Goal: Information Seeking & Learning: Find specific fact

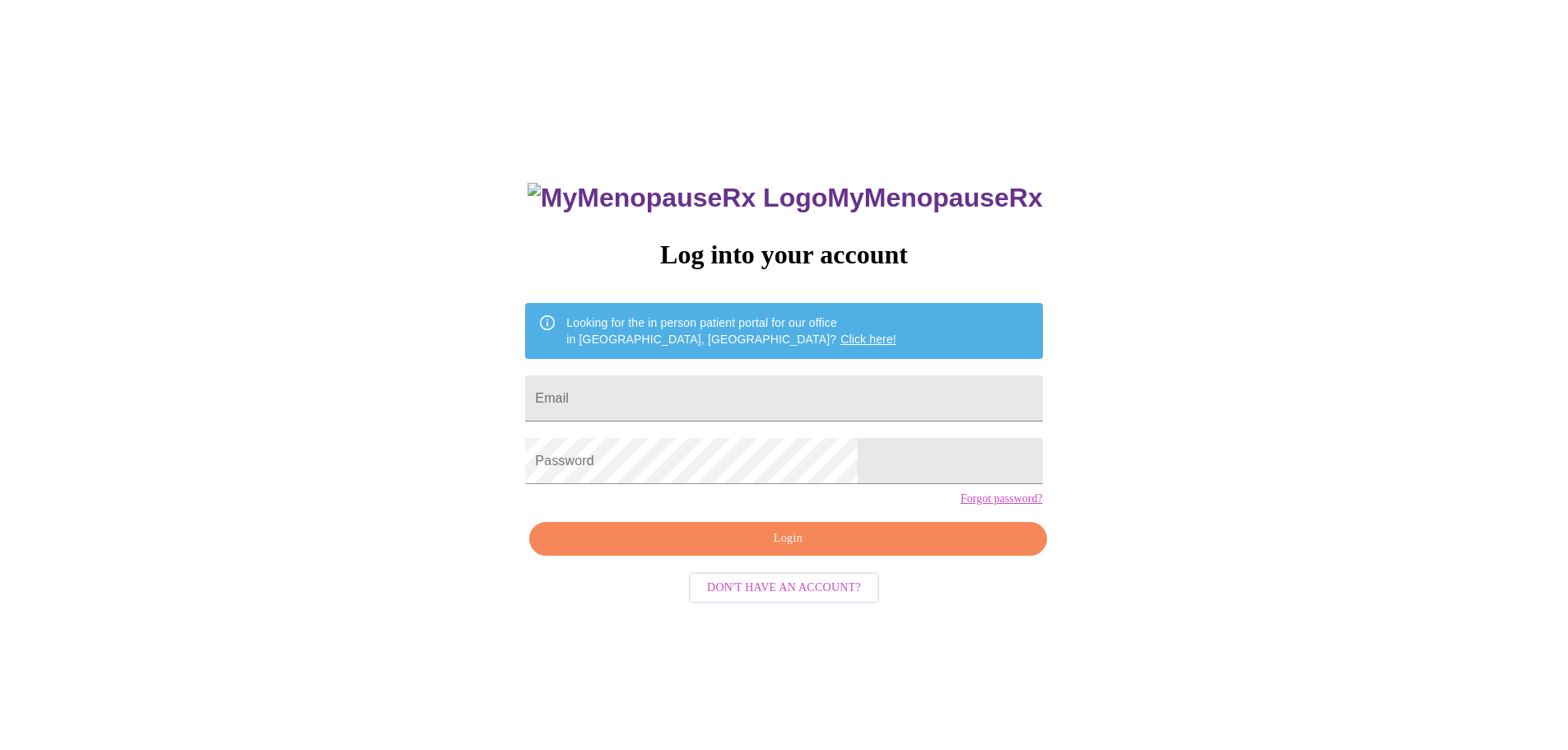
click at [840, 332] on link "Click here!" at bounding box center [868, 338] width 56 height 13
click at [679, 394] on input "Email" at bounding box center [784, 399] width 517 height 46
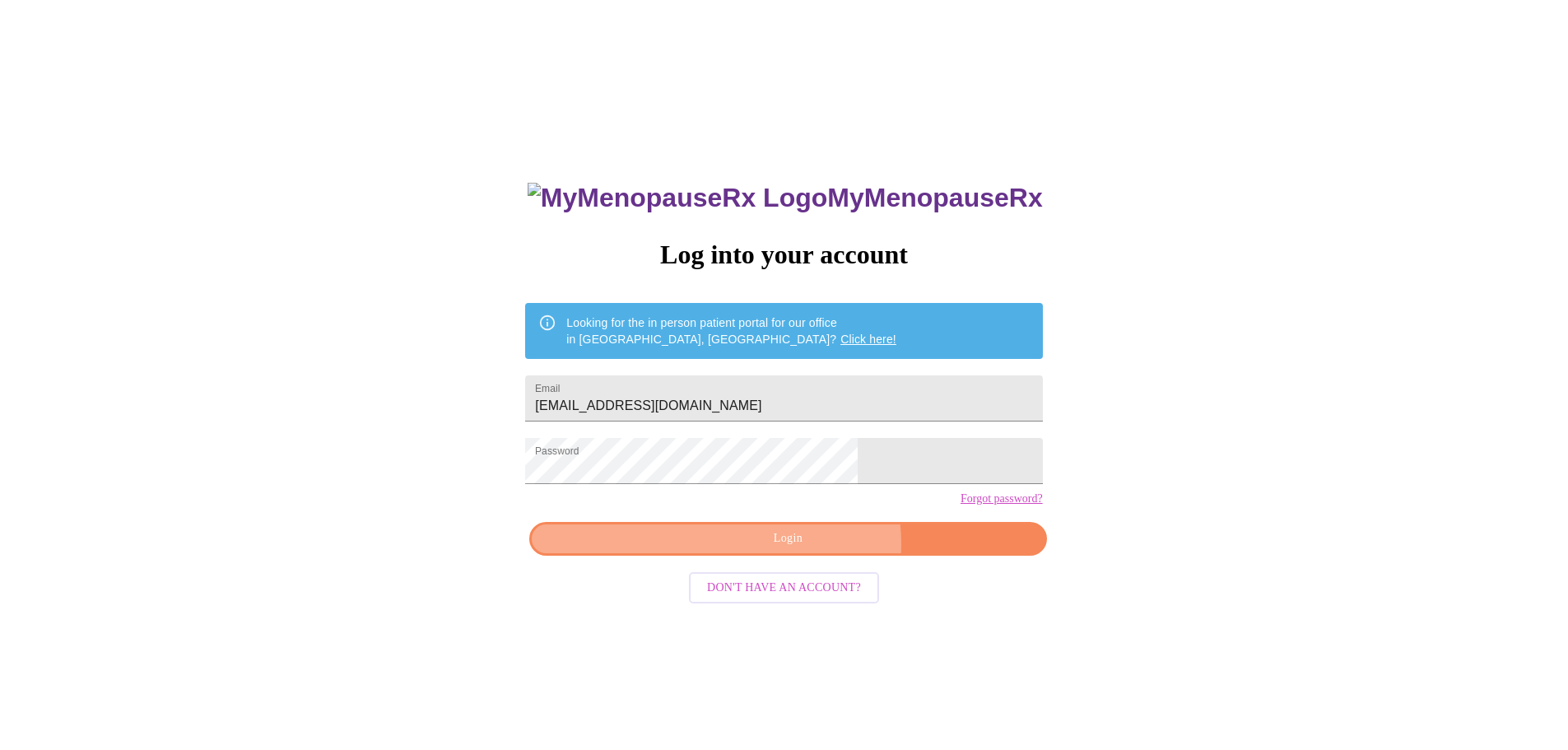
click at [809, 549] on span "Login" at bounding box center [788, 539] width 479 height 21
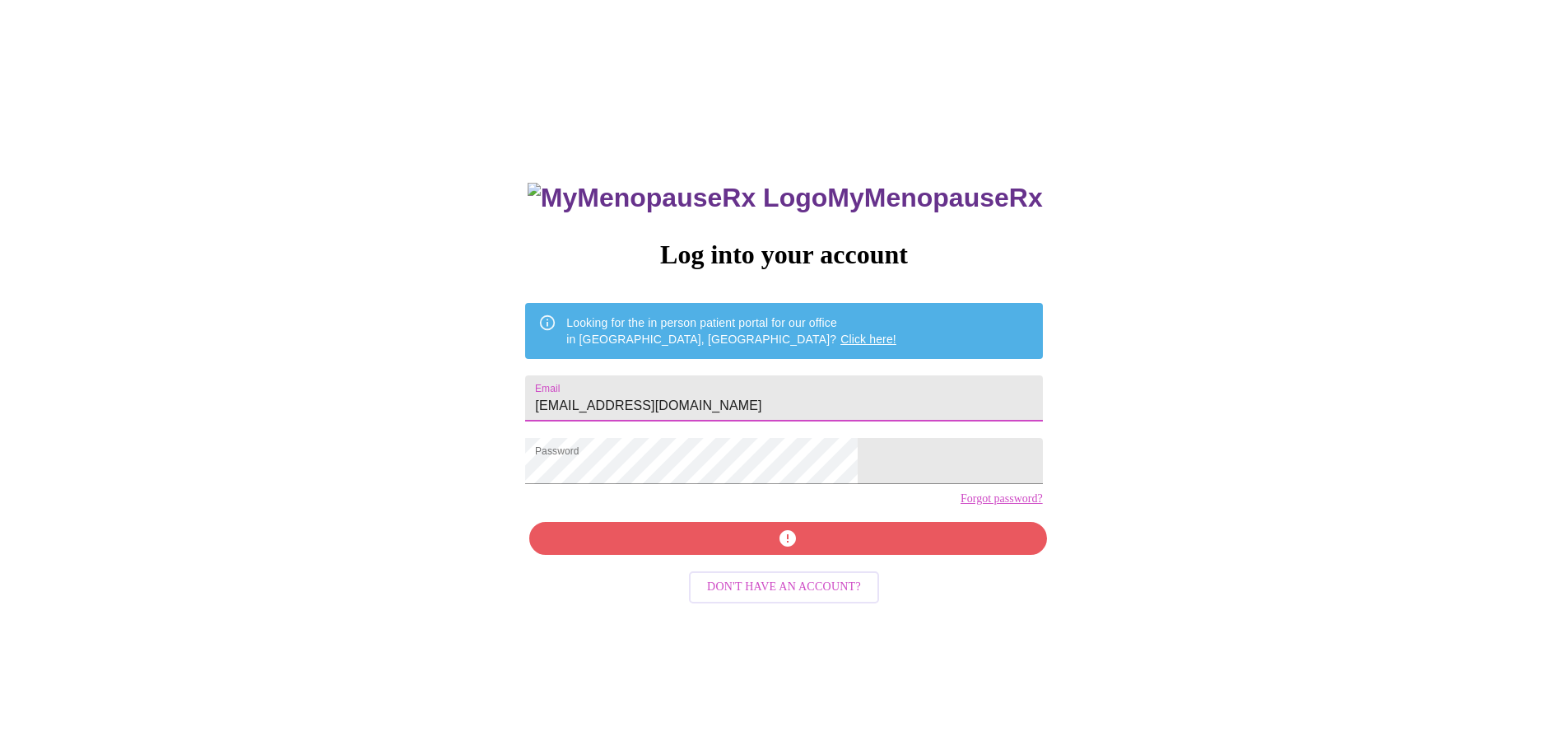
click at [753, 398] on input "[EMAIL_ADDRESS][DOMAIN_NAME]" at bounding box center [784, 399] width 517 height 46
type input "jackiekent43@sbcglobal.net"
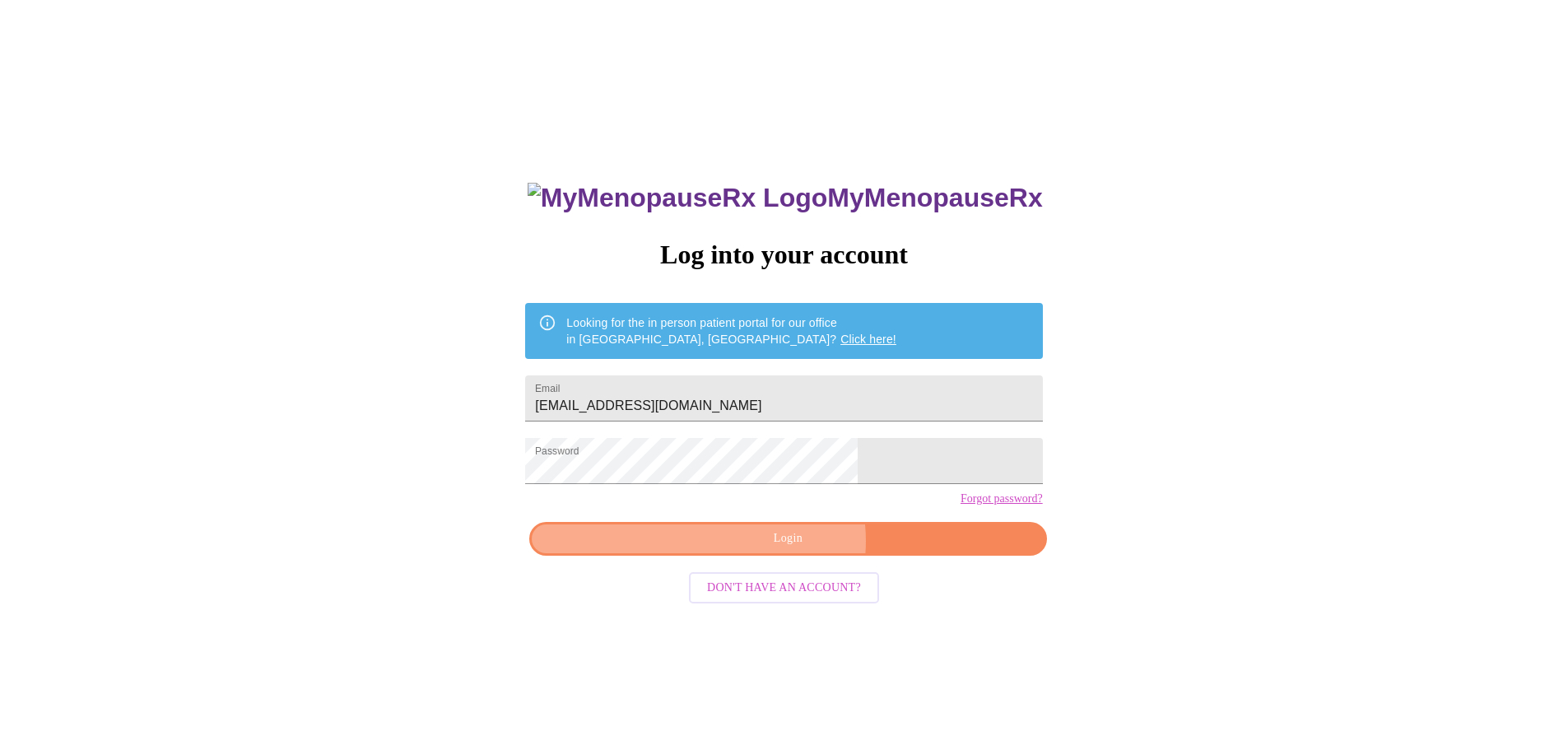
click at [790, 549] on span "Login" at bounding box center [788, 539] width 479 height 21
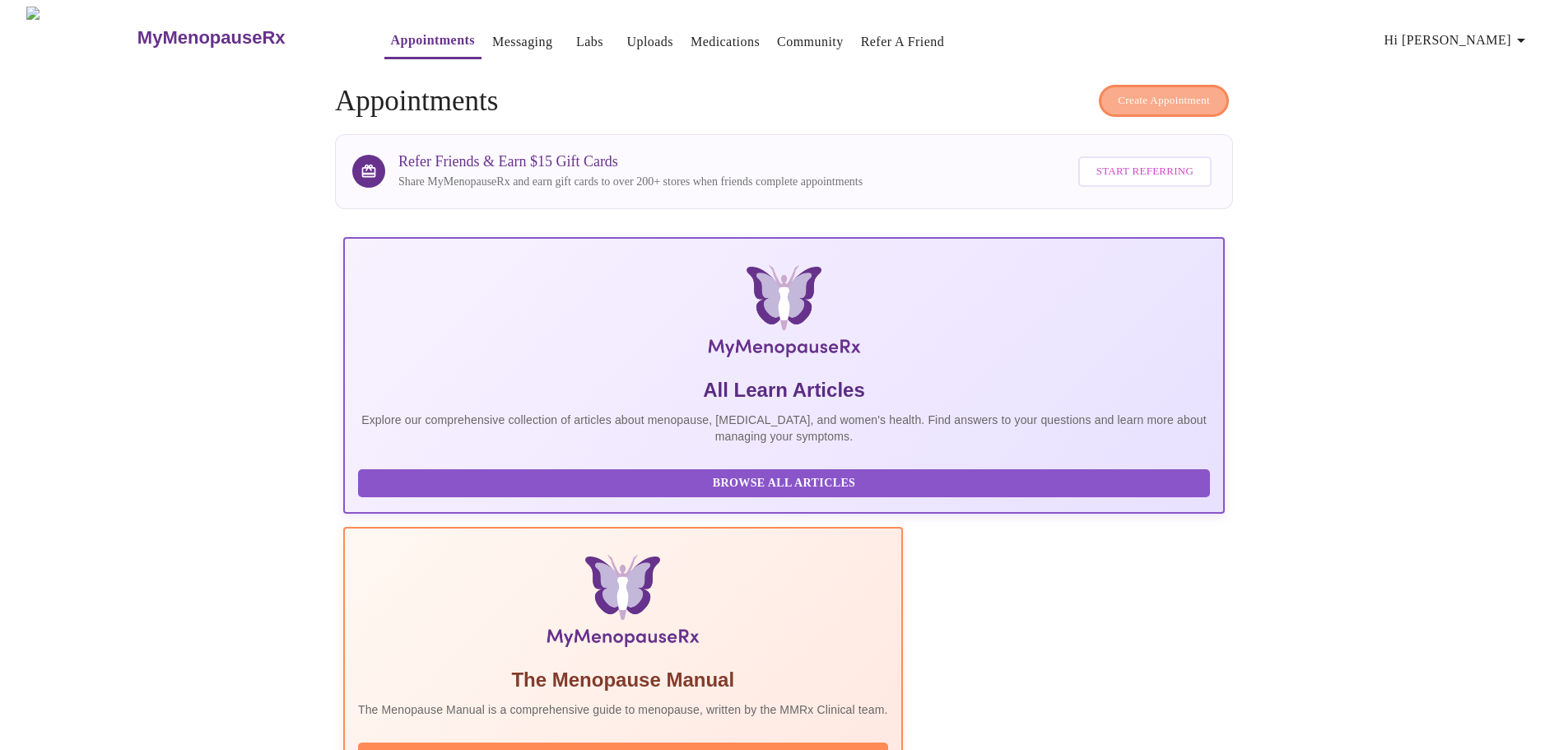
click at [1170, 94] on span "Create Appointment" at bounding box center [1163, 101] width 92 height 19
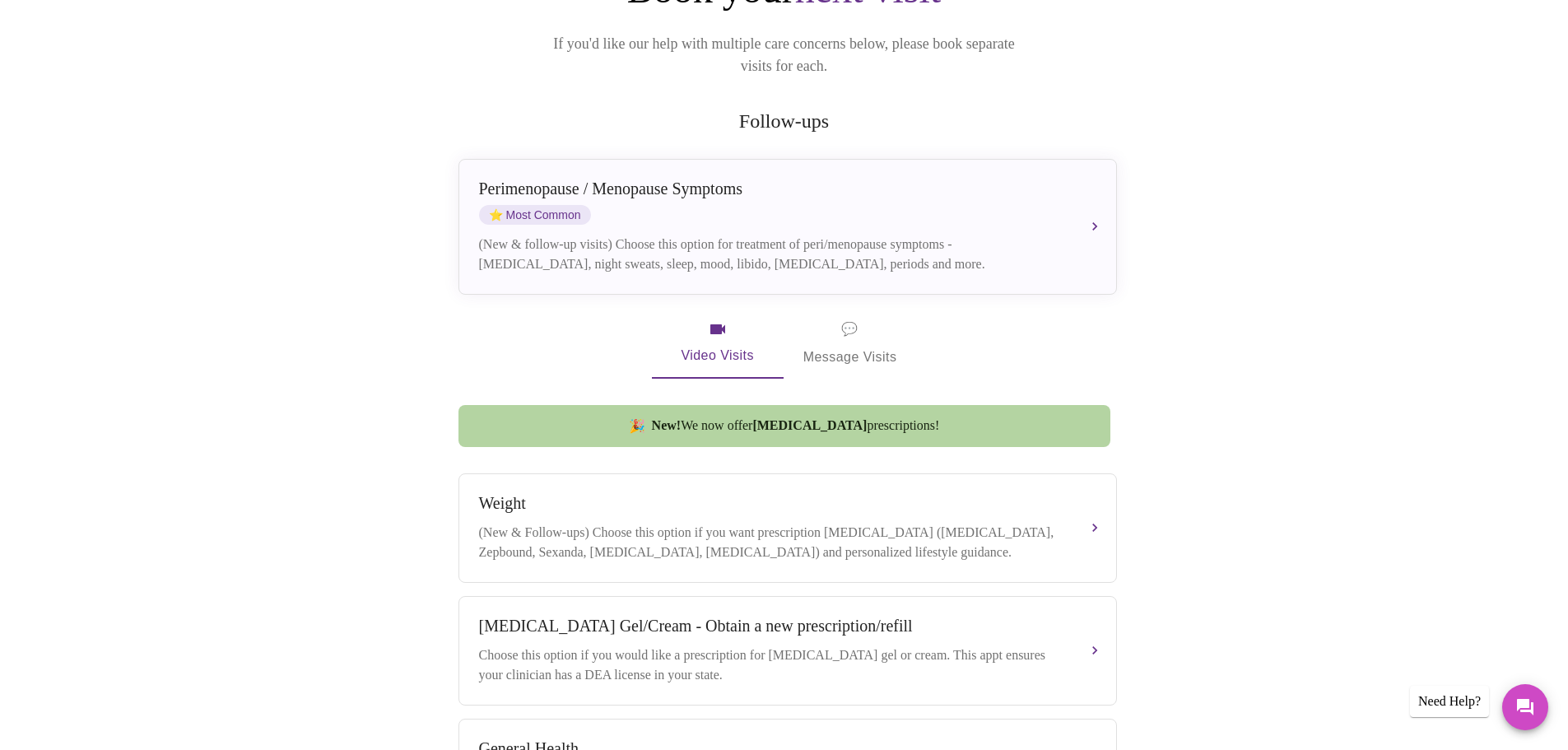
scroll to position [196, 0]
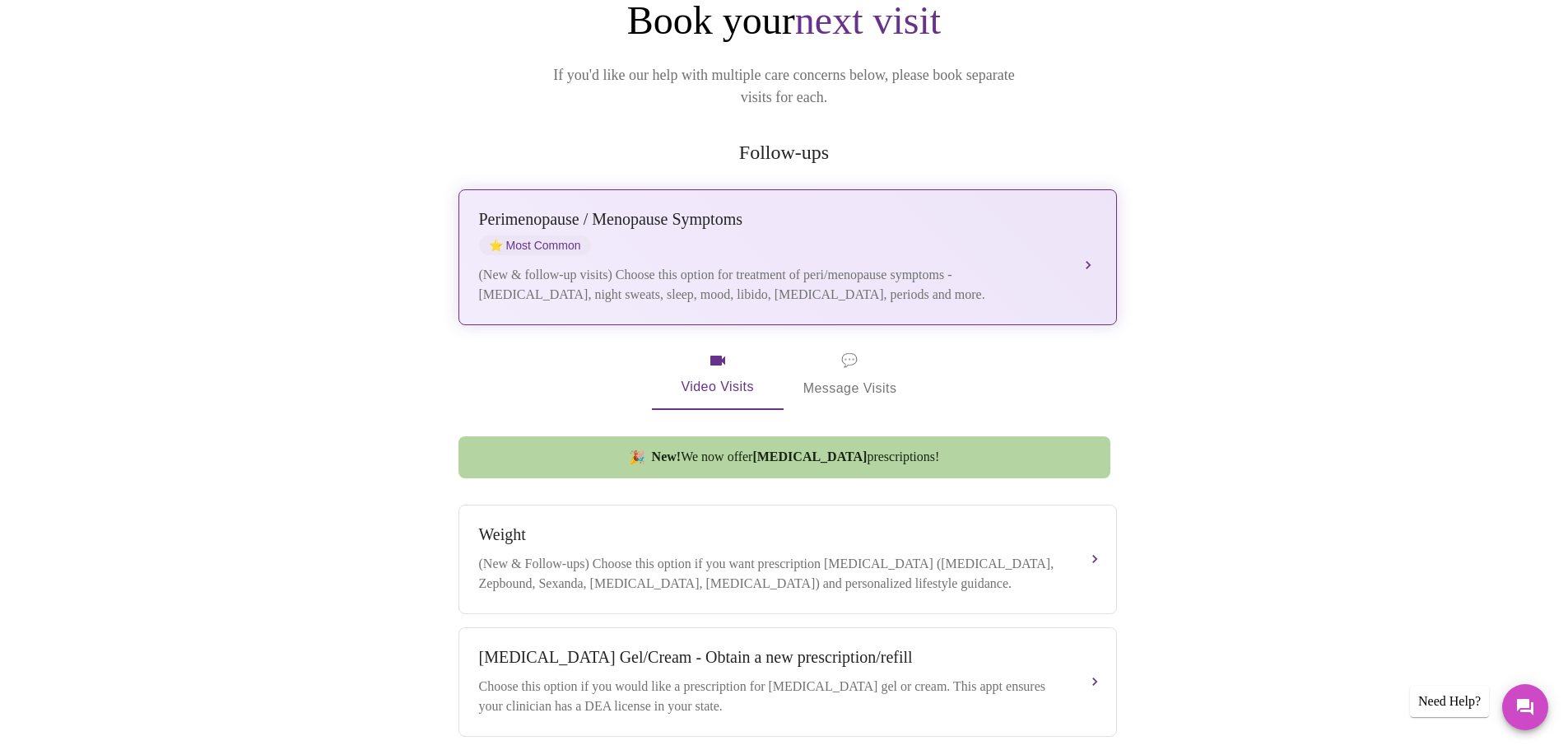
click at [720, 265] on div "(New & follow-up visits) Choose this option for treatment of peri/menopause sym…" at bounding box center [771, 285] width 585 height 40
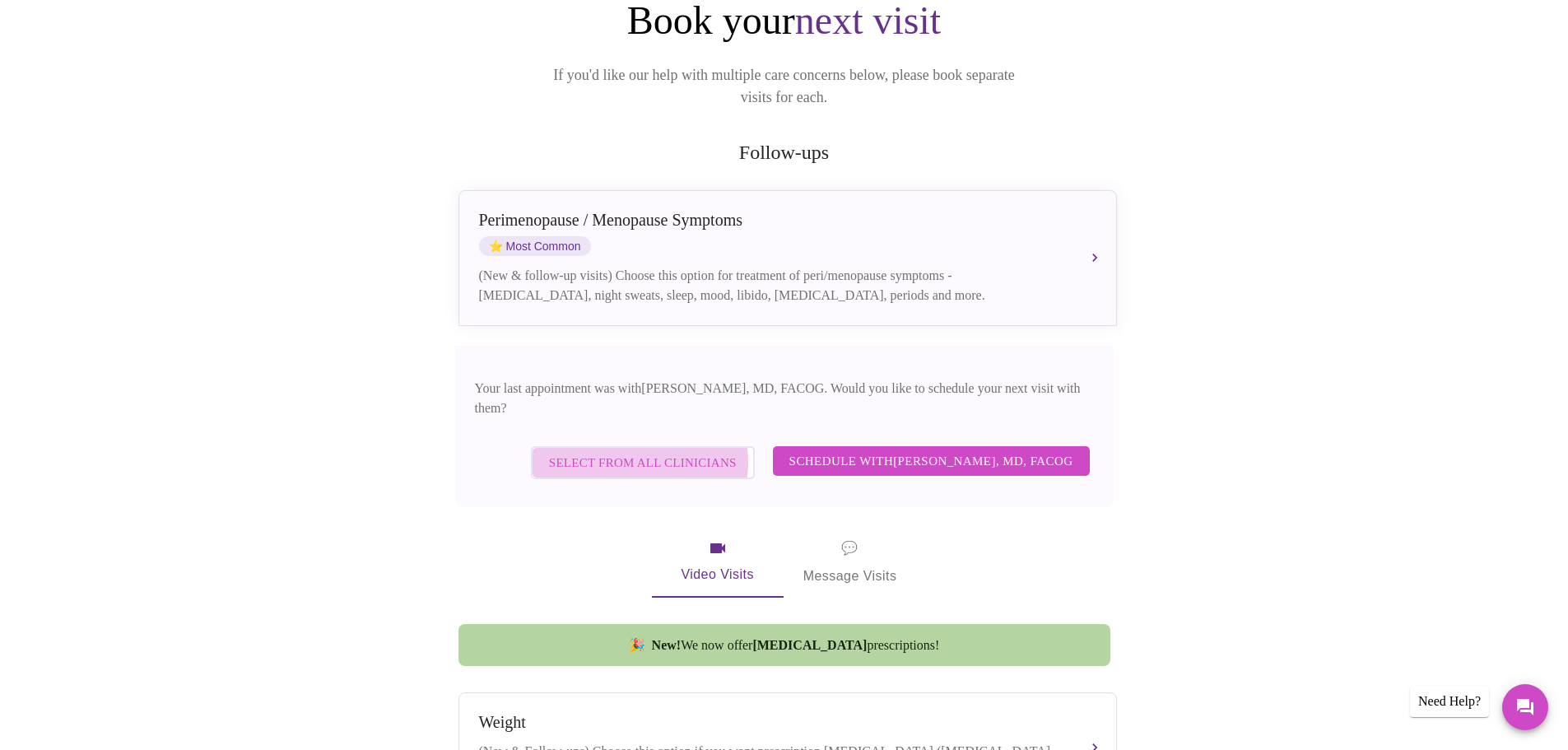
click at [623, 452] on span "Select from All Clinicians" at bounding box center [642, 462] width 188 height 22
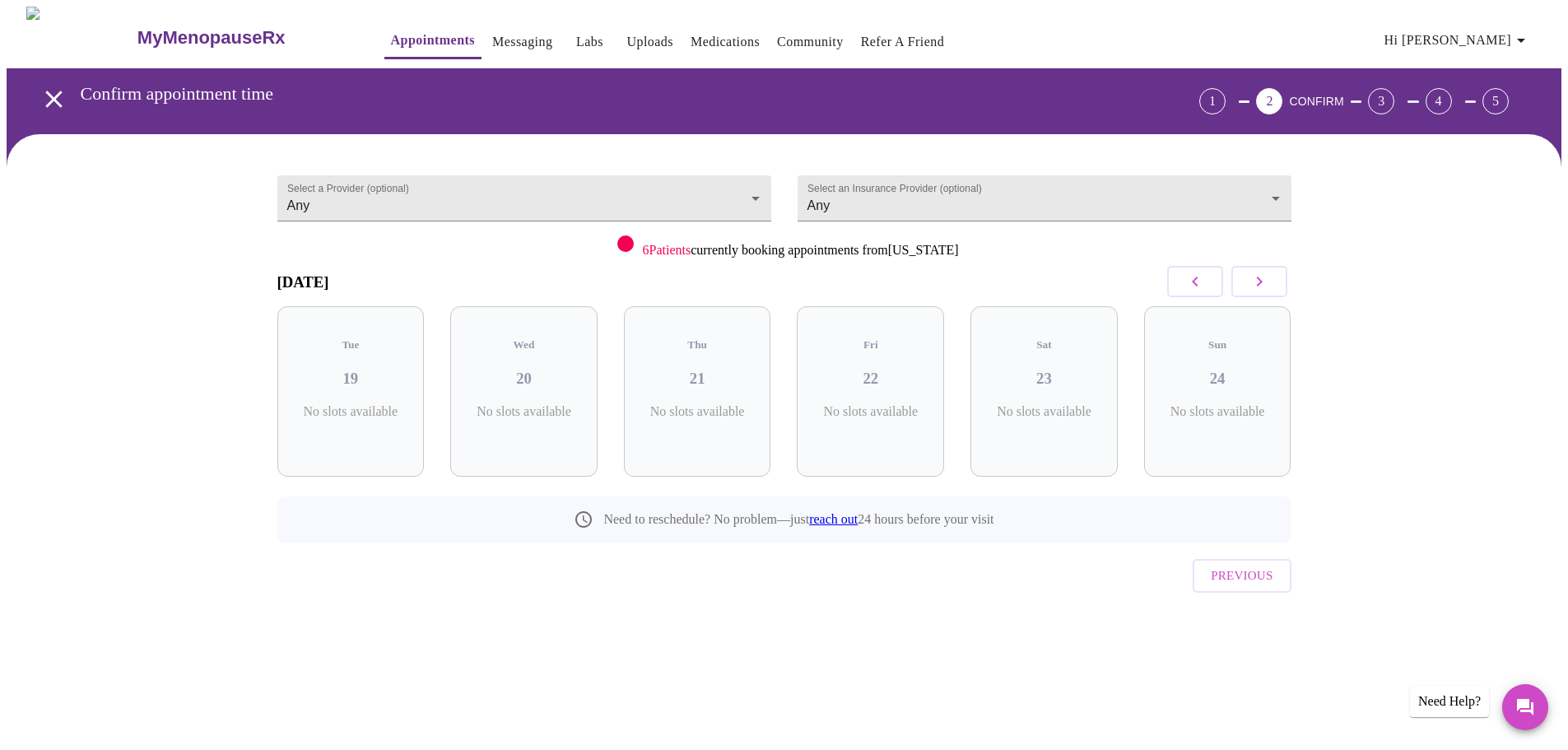
scroll to position [0, 0]
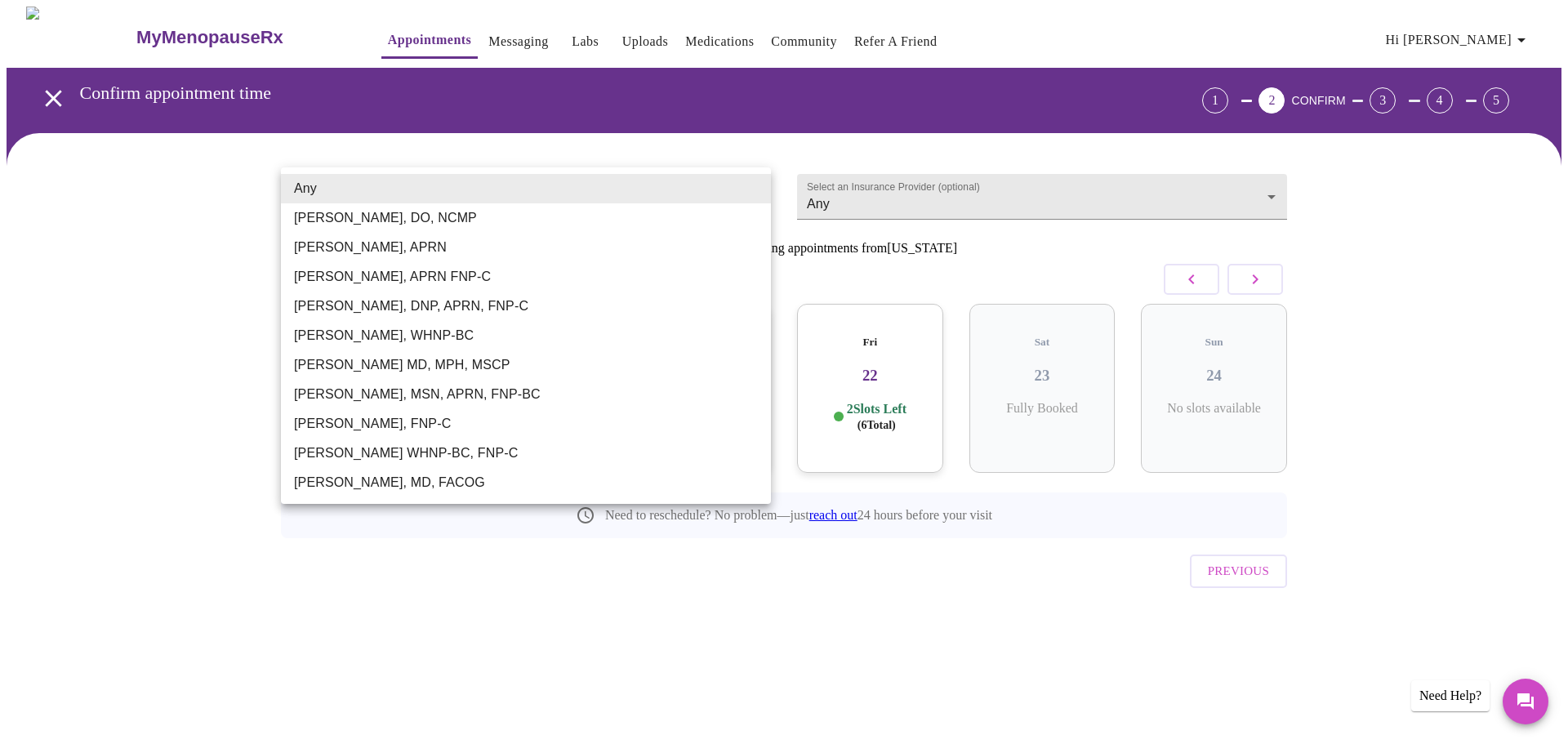
click at [392, 200] on body "MyMenopauseRx Appointments Messaging Labs Uploads Medications Community Refer a…" at bounding box center [784, 338] width 1555 height 663
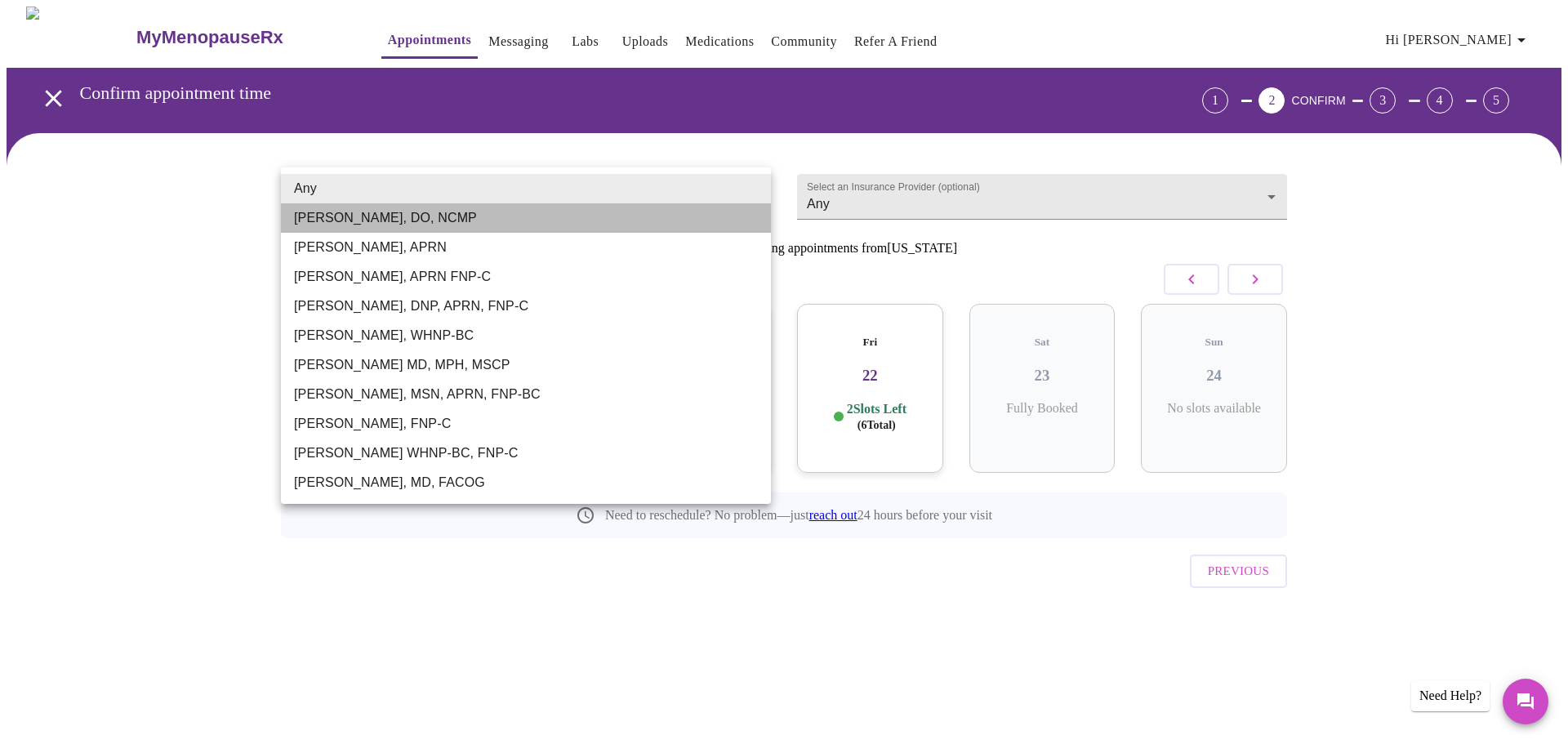
click at [376, 214] on li "Barbra S Hanna, DO, NCMP" at bounding box center [526, 218] width 490 height 29
type input "Barbra S Hanna, DO, NCMP"
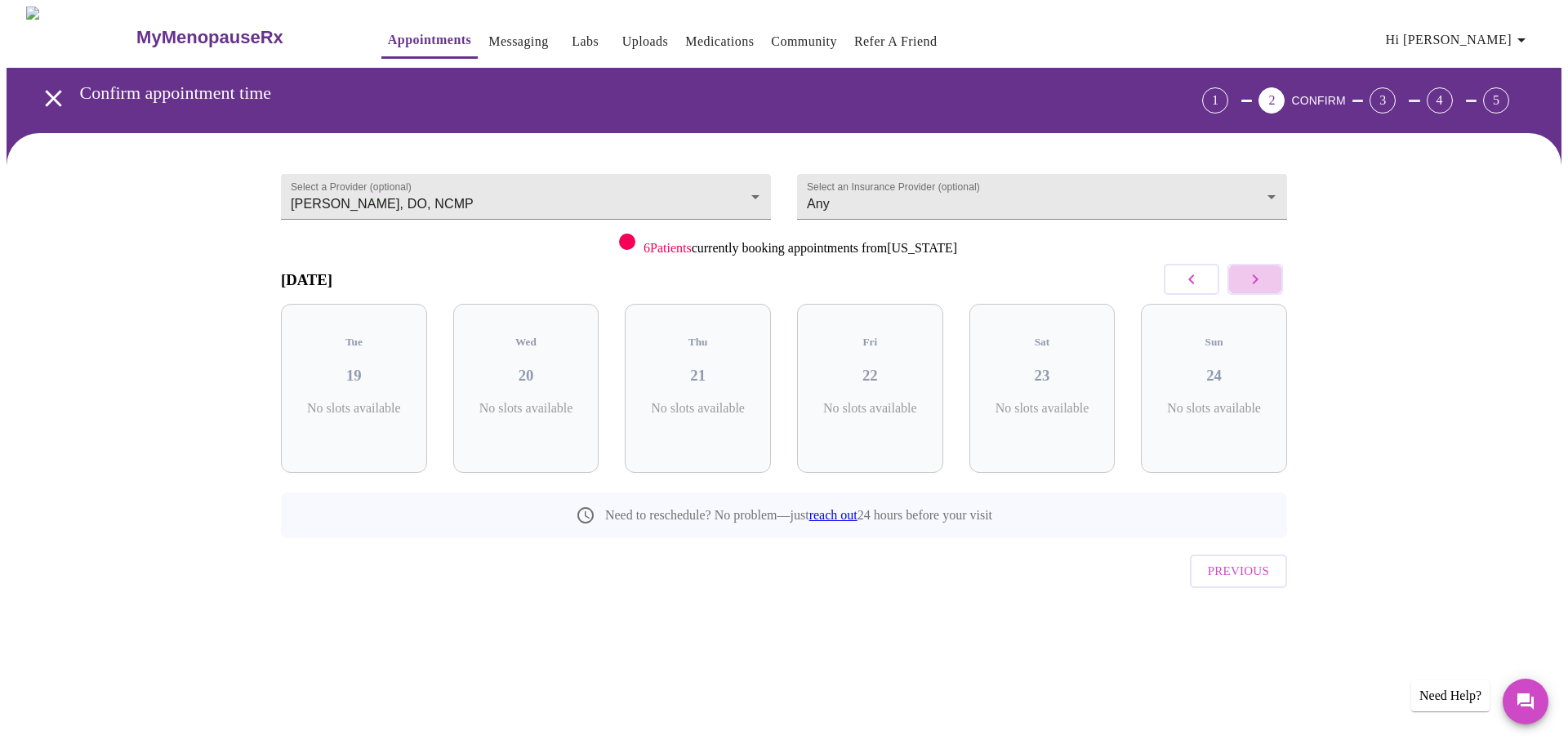
click at [1267, 278] on button "button" at bounding box center [1254, 279] width 56 height 31
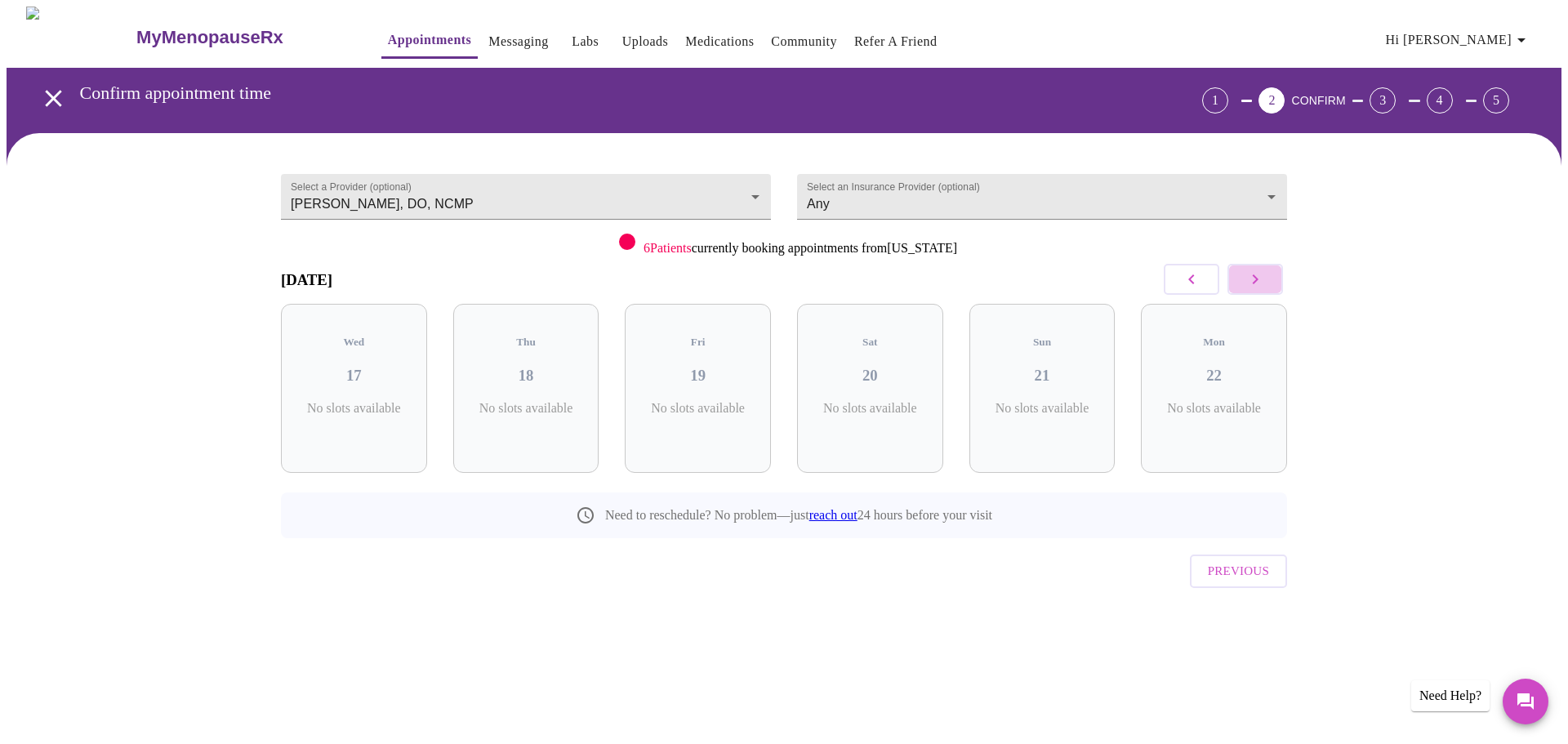
click at [1267, 278] on button "button" at bounding box center [1254, 279] width 56 height 31
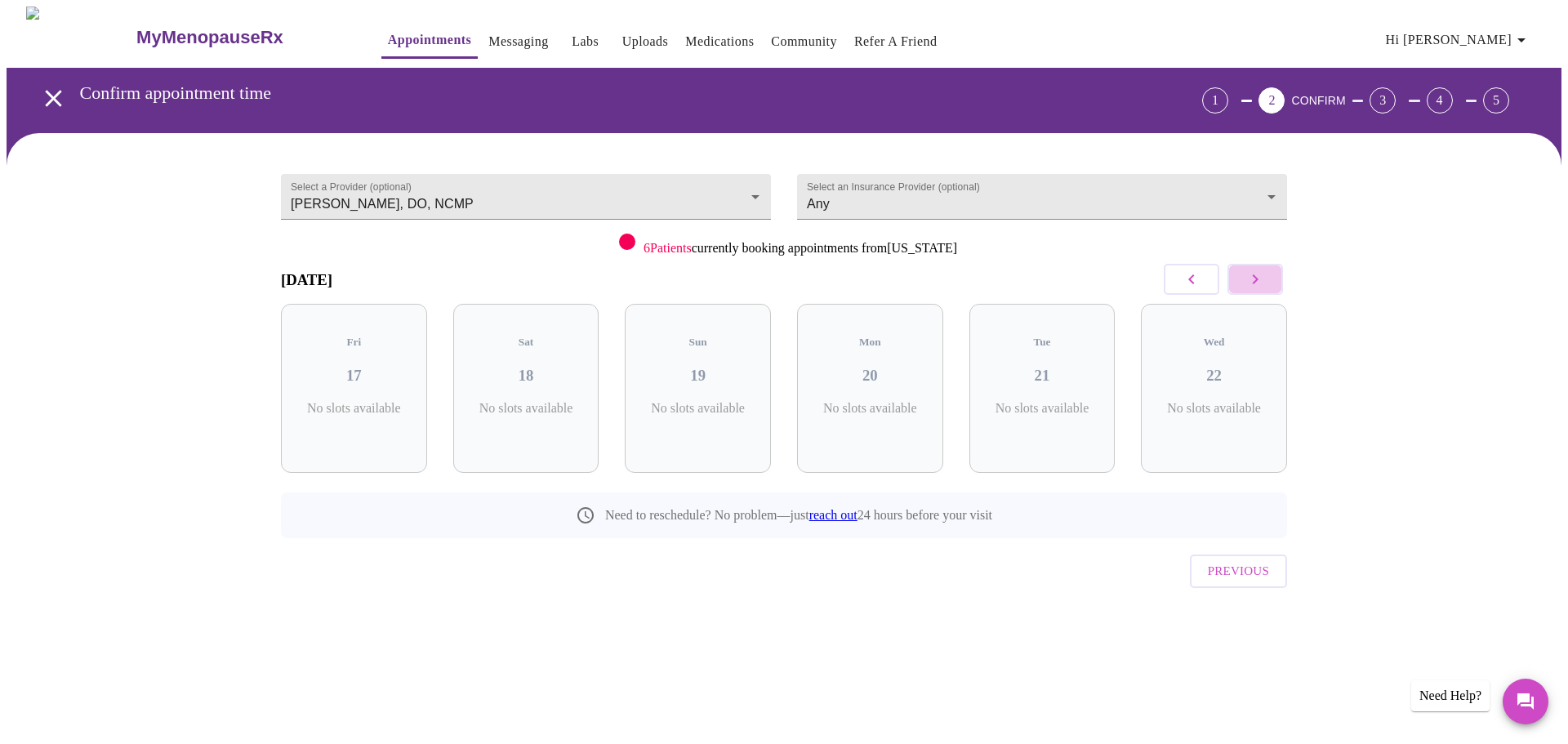
click at [1267, 278] on button "button" at bounding box center [1254, 279] width 56 height 31
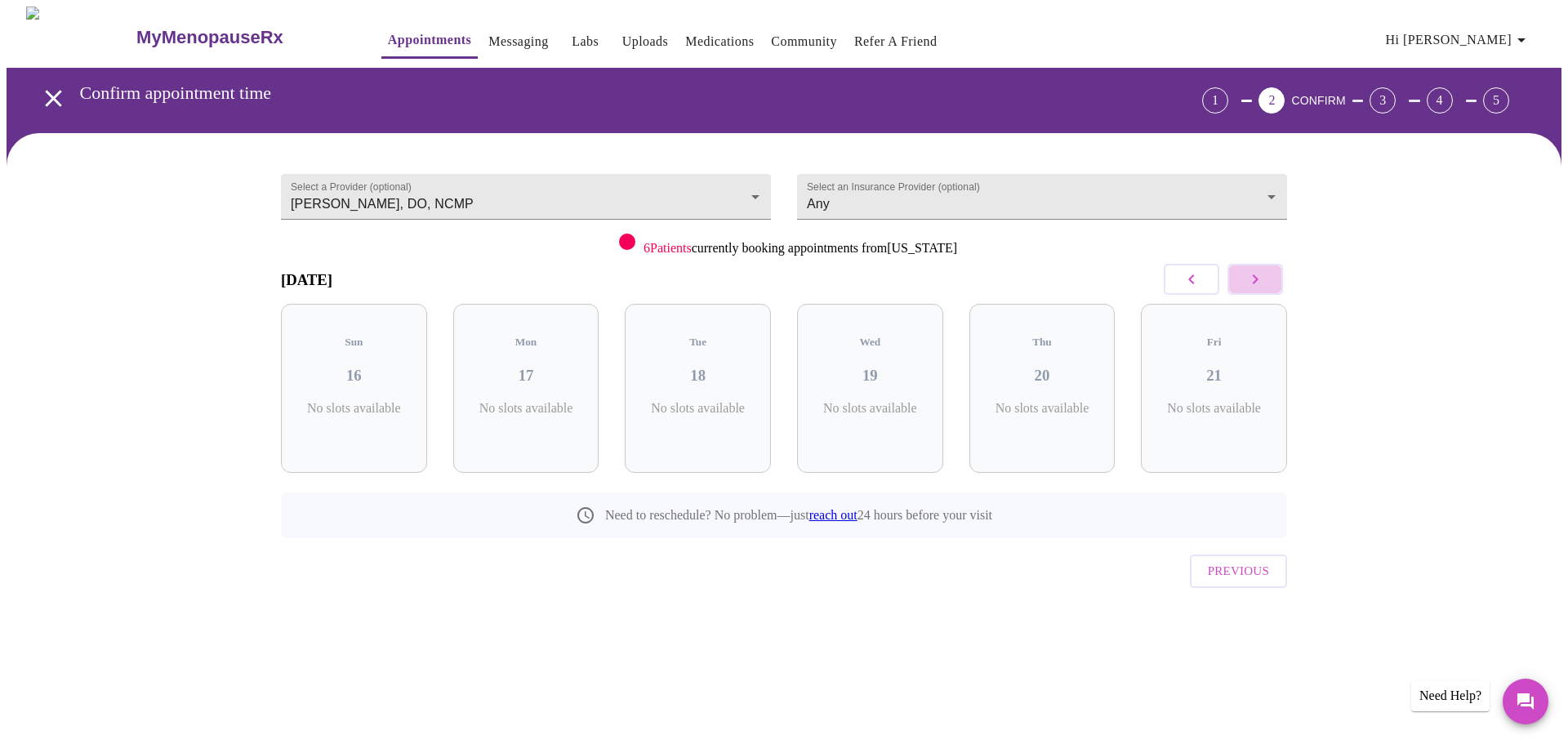
click at [1267, 278] on button "button" at bounding box center [1254, 279] width 56 height 31
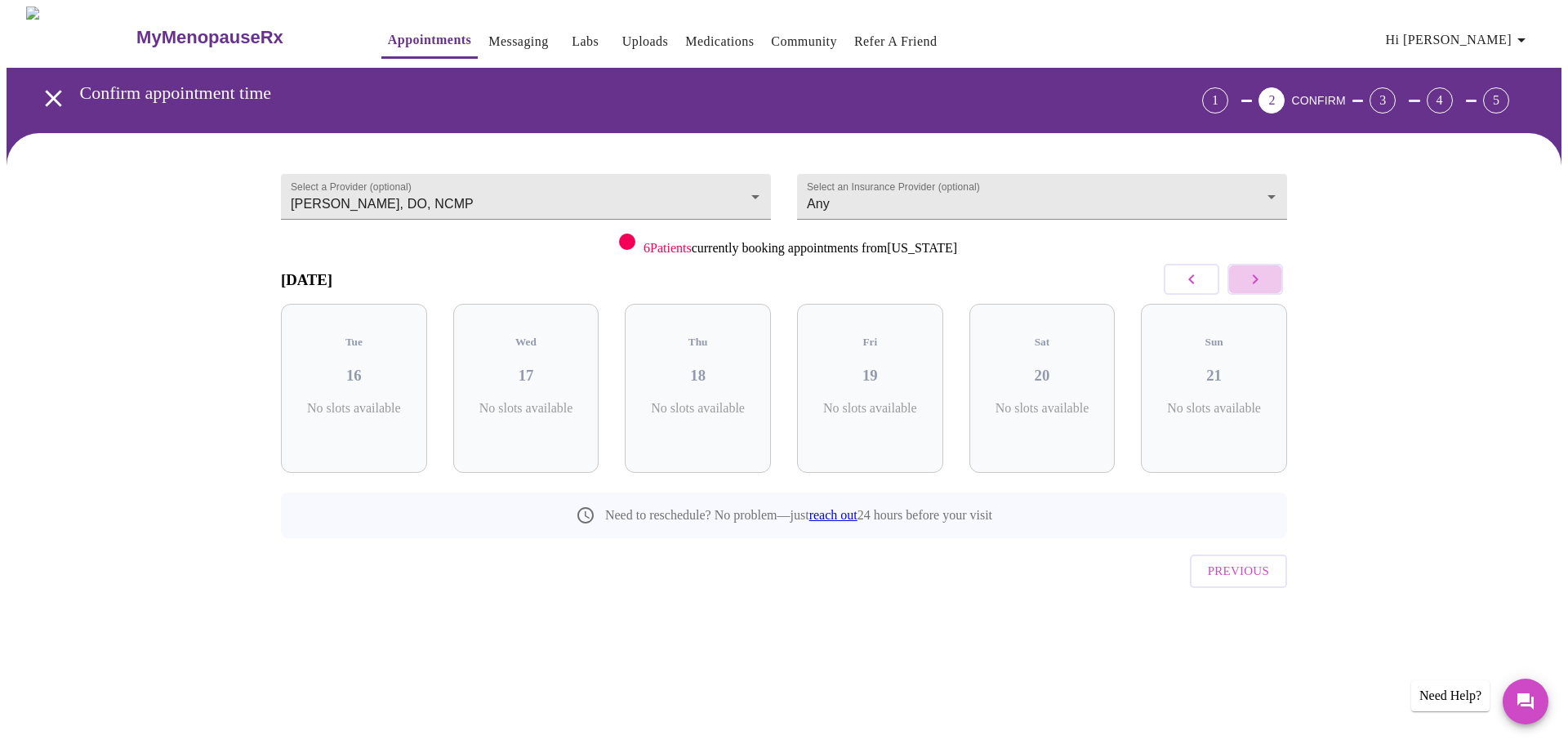
click at [1267, 278] on button "button" at bounding box center [1254, 279] width 56 height 31
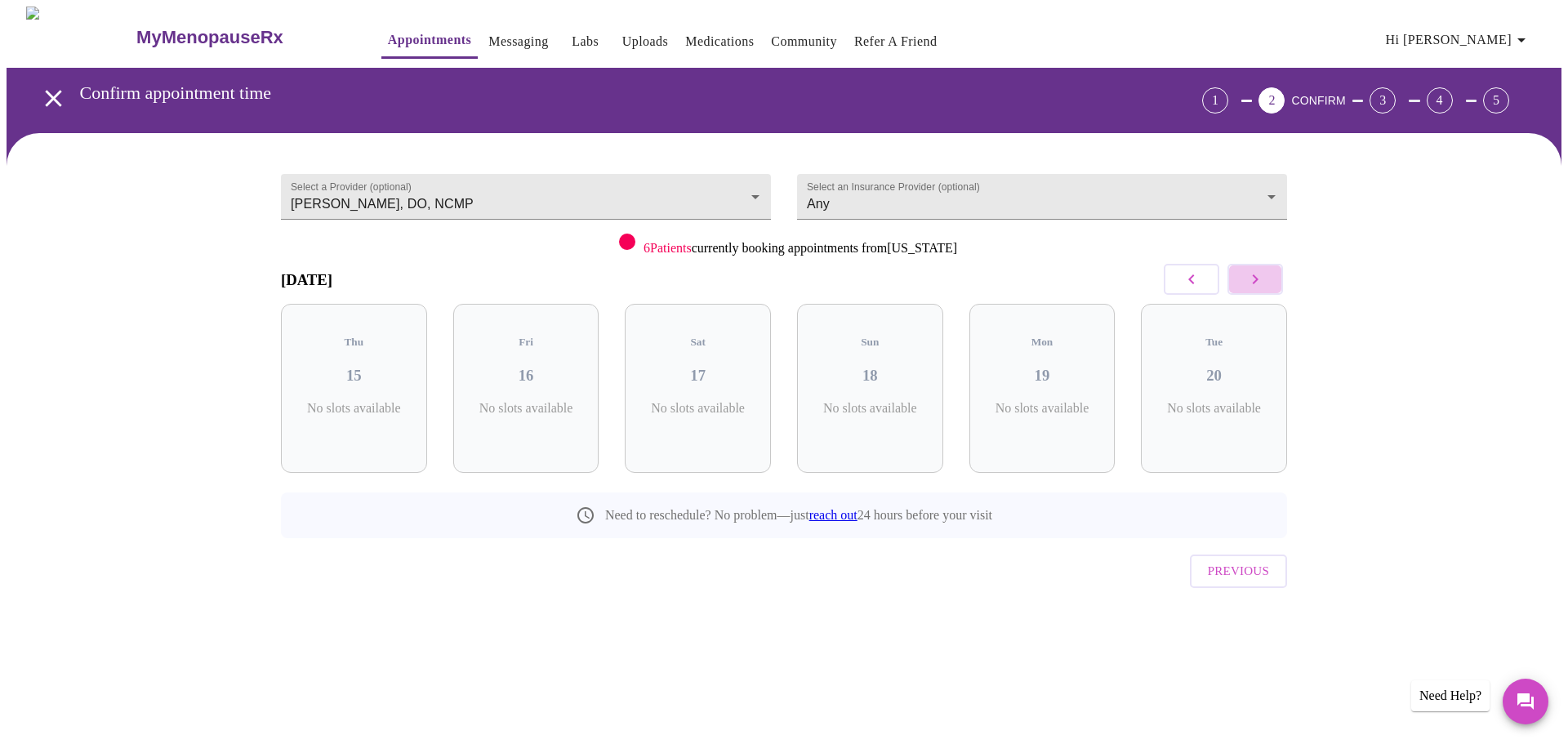
click at [1267, 278] on button "button" at bounding box center [1254, 279] width 56 height 31
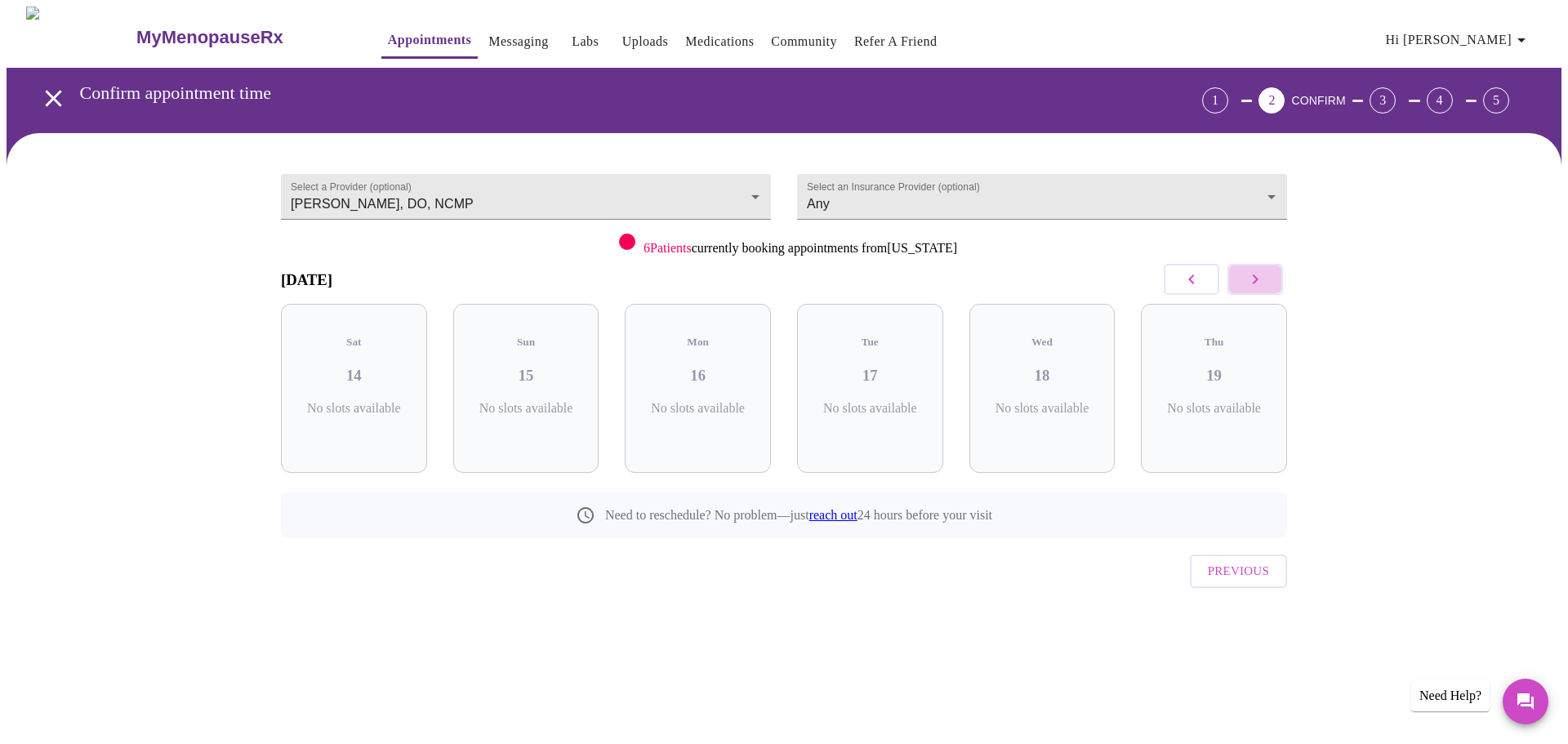
click at [1267, 278] on button "button" at bounding box center [1254, 279] width 56 height 31
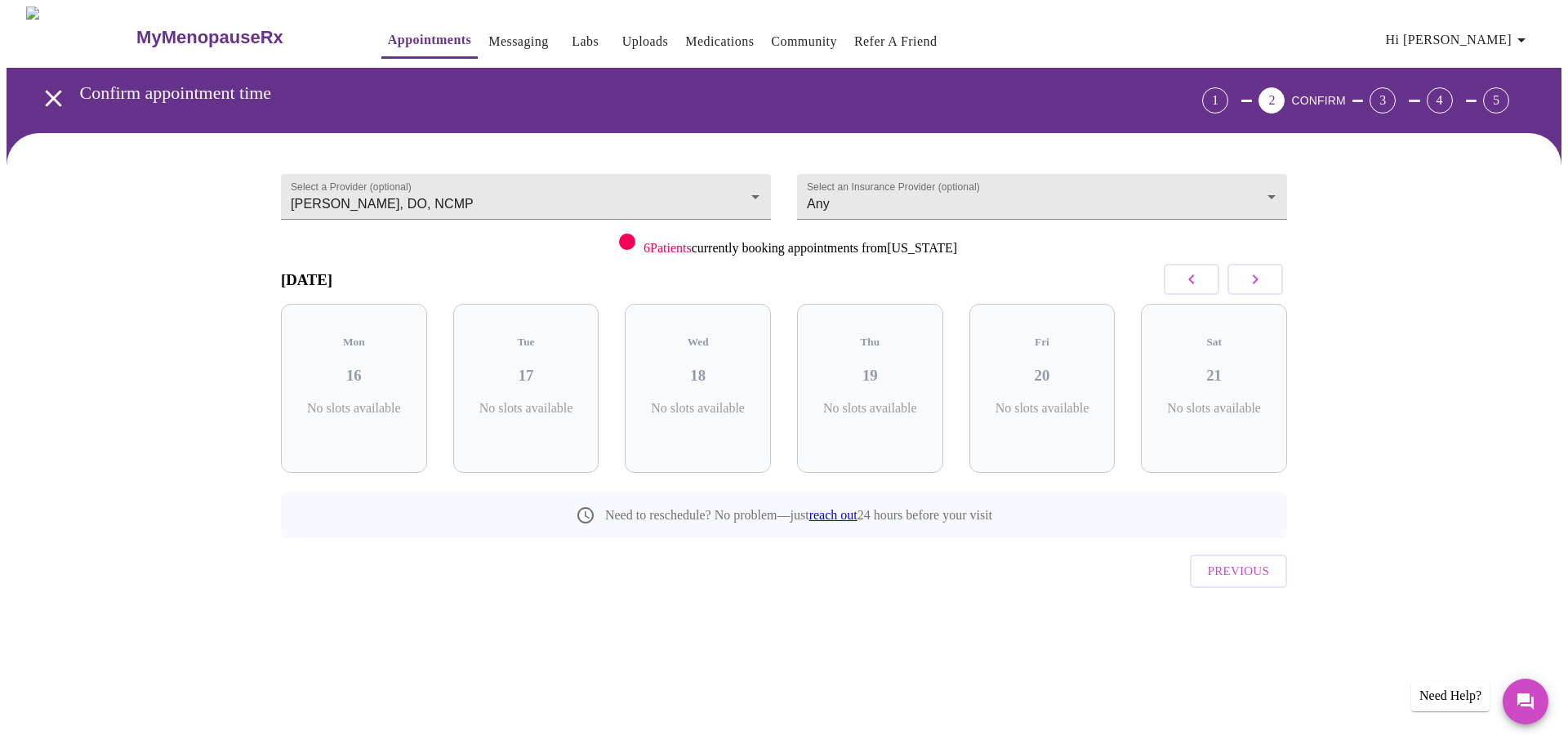
click at [1267, 278] on button "button" at bounding box center [1254, 279] width 56 height 31
click at [1180, 278] on button "button" at bounding box center [1191, 279] width 56 height 31
click at [669, 249] on span "6 Patients" at bounding box center [667, 248] width 48 height 14
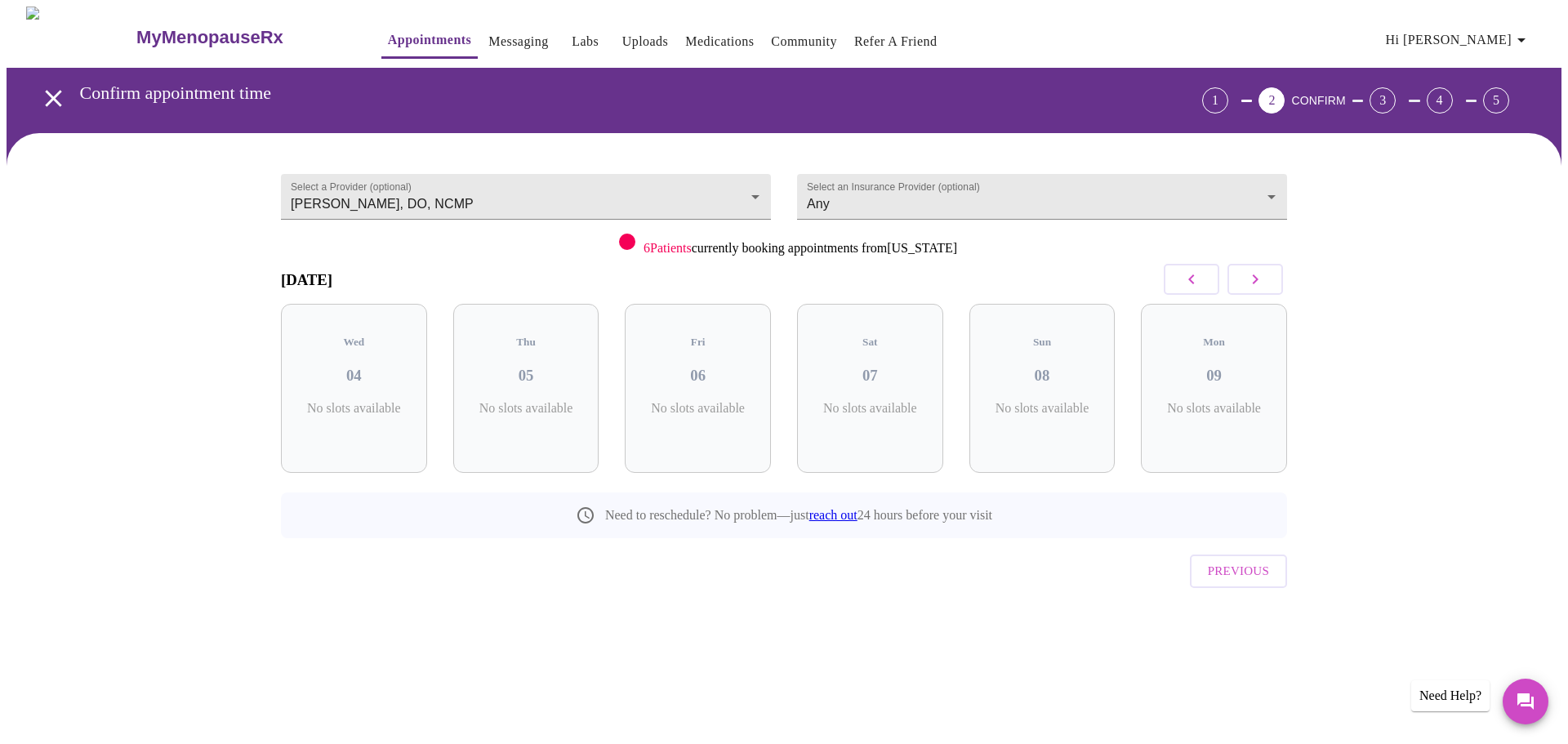
click at [629, 249] on div at bounding box center [626, 241] width 16 height 16
click at [1260, 277] on icon "button" at bounding box center [1254, 278] width 20 height 20
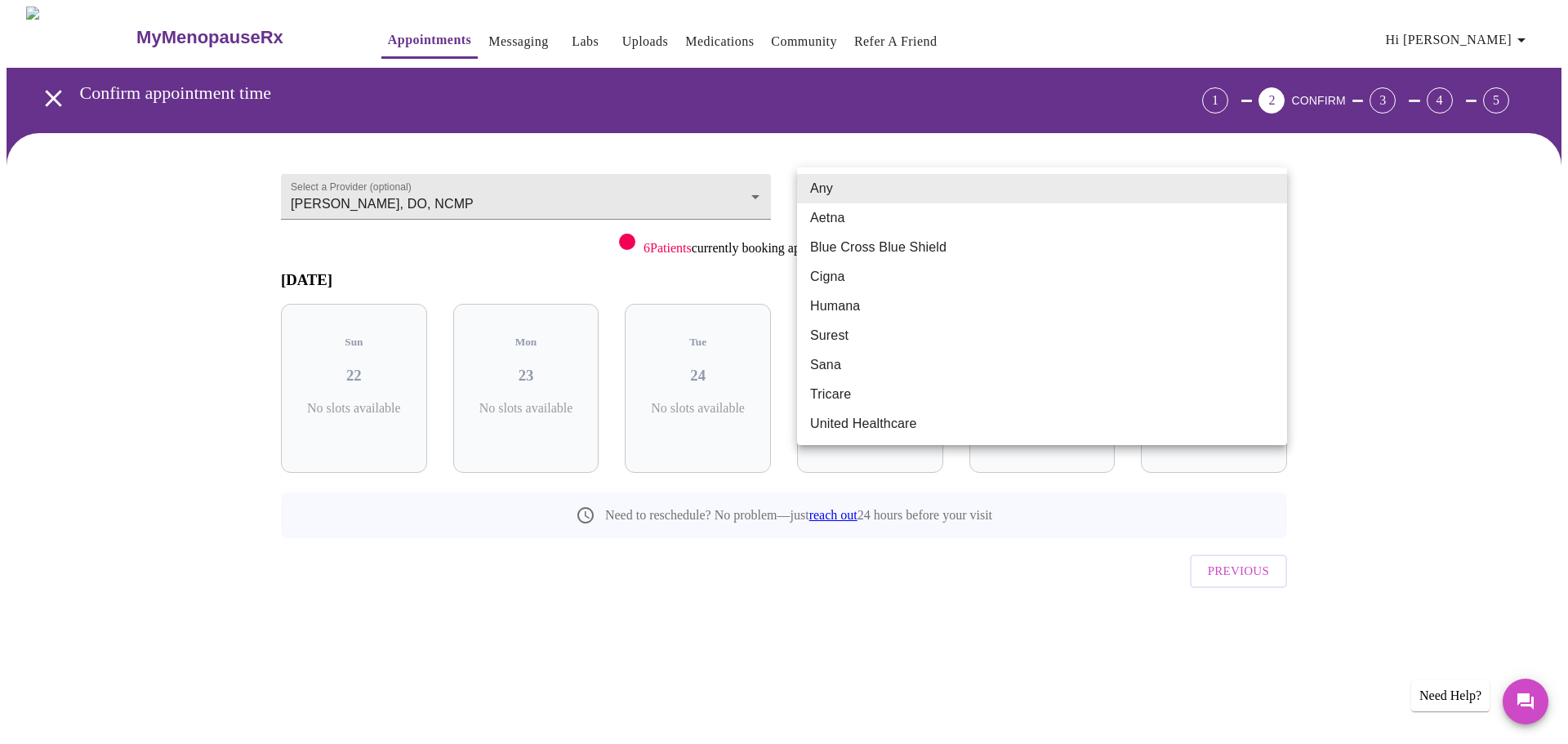
click at [954, 198] on body "MyMenopauseRx Appointments Messaging Labs Uploads Medications Community Refer a…" at bounding box center [784, 338] width 1555 height 663
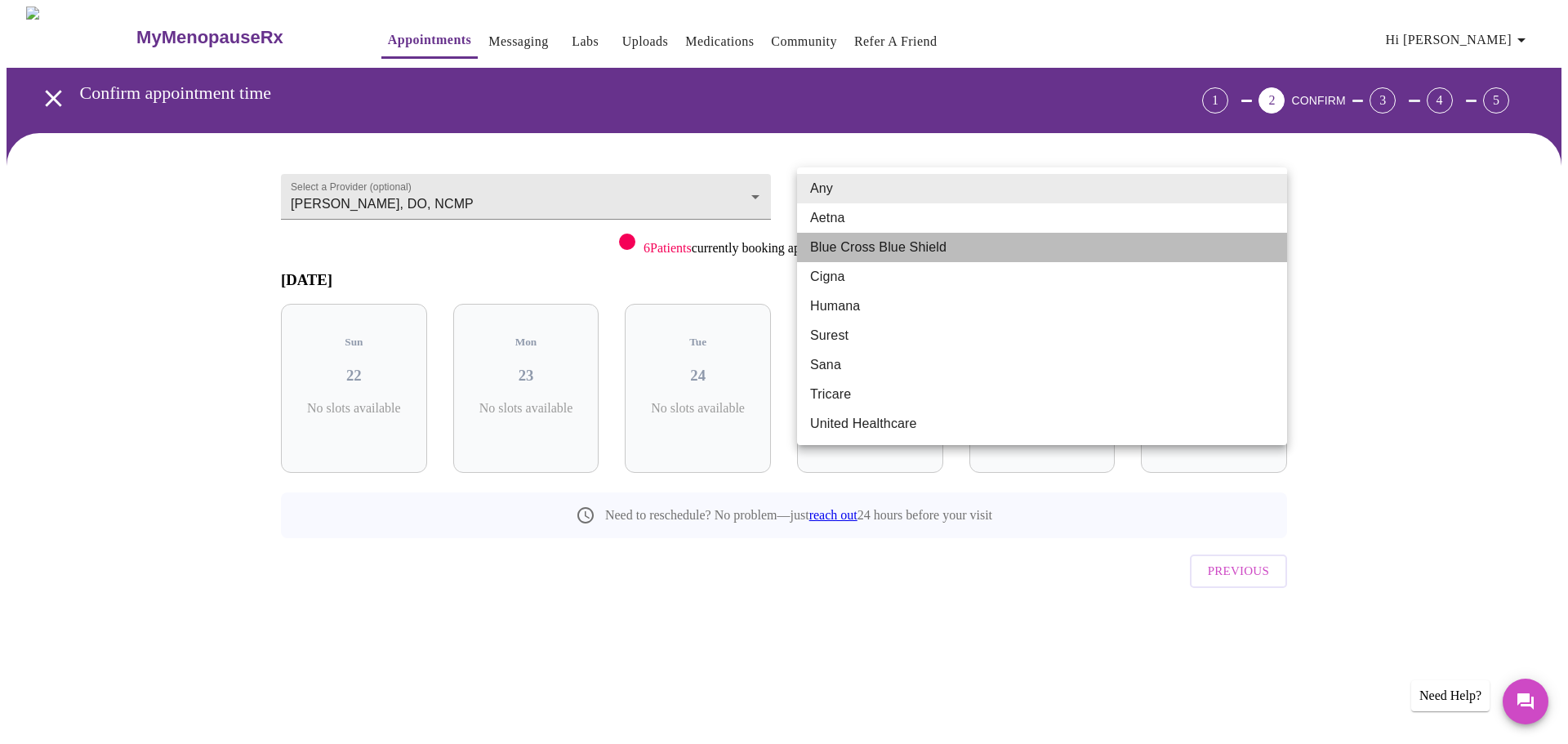
click at [884, 244] on li "Blue Cross Blue Shield" at bounding box center [1042, 247] width 490 height 29
type input "Blue Cross Blue Shield"
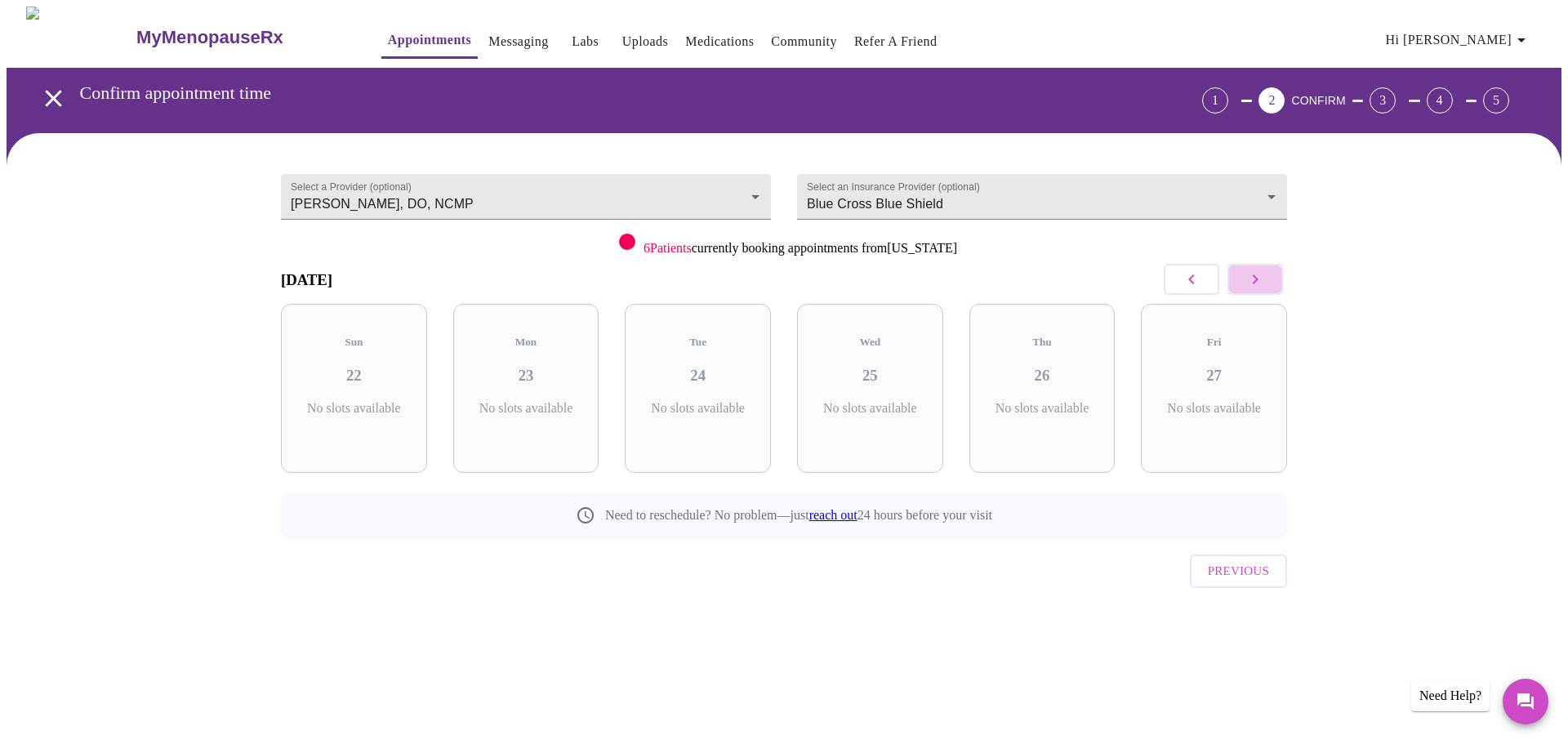
click at [1259, 276] on icon "button" at bounding box center [1254, 278] width 20 height 20
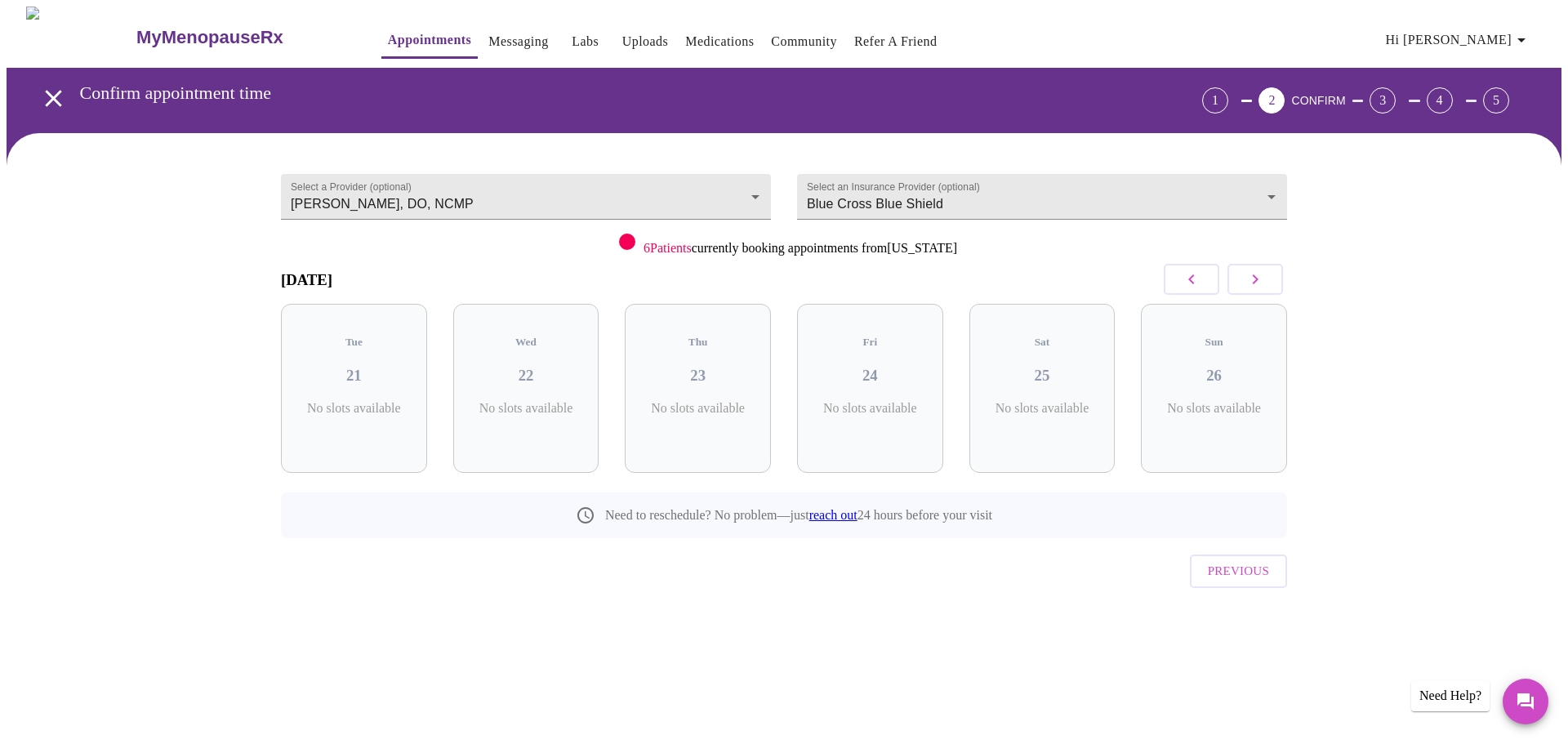
click at [1259, 276] on icon "button" at bounding box center [1254, 278] width 20 height 20
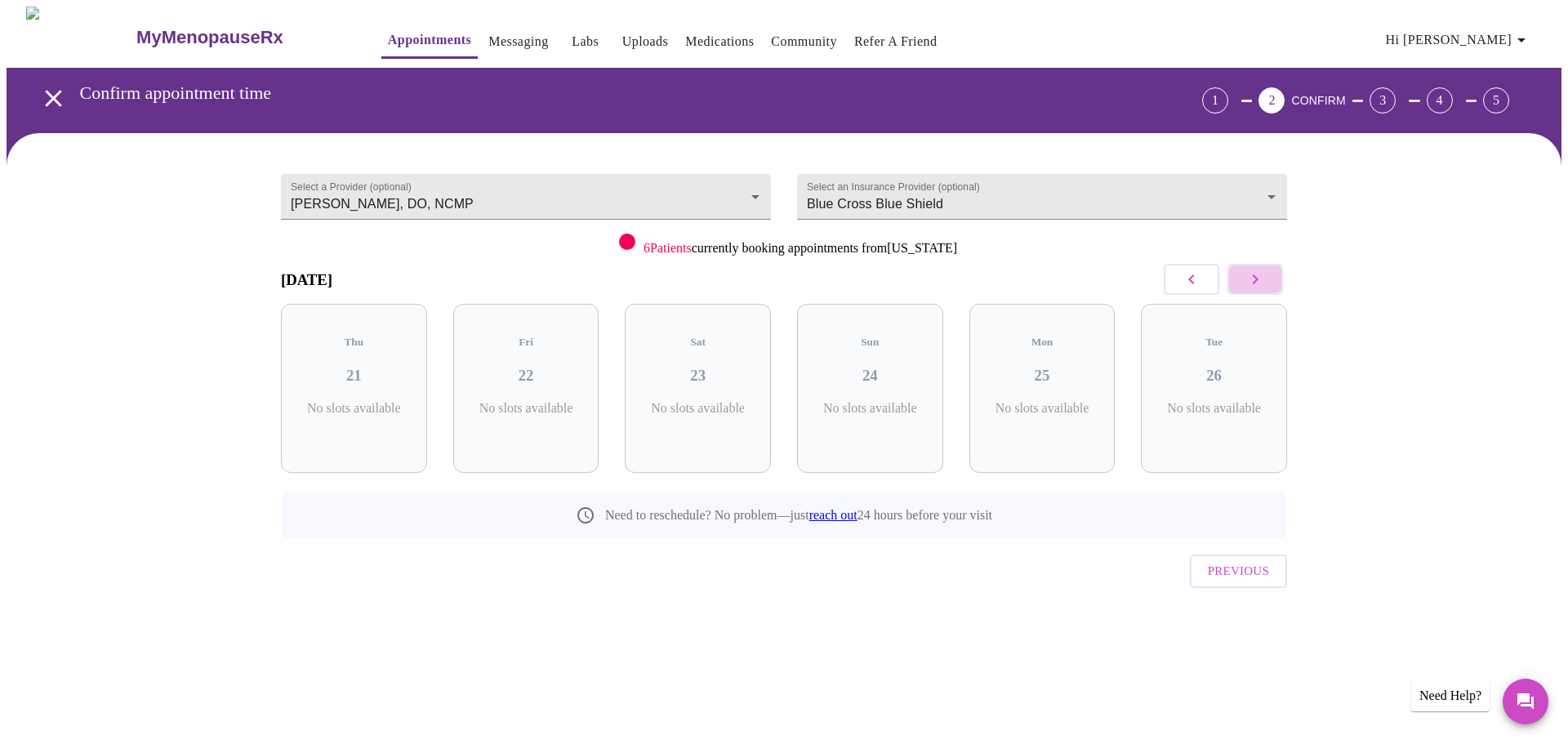
click at [1259, 276] on icon "button" at bounding box center [1254, 278] width 20 height 20
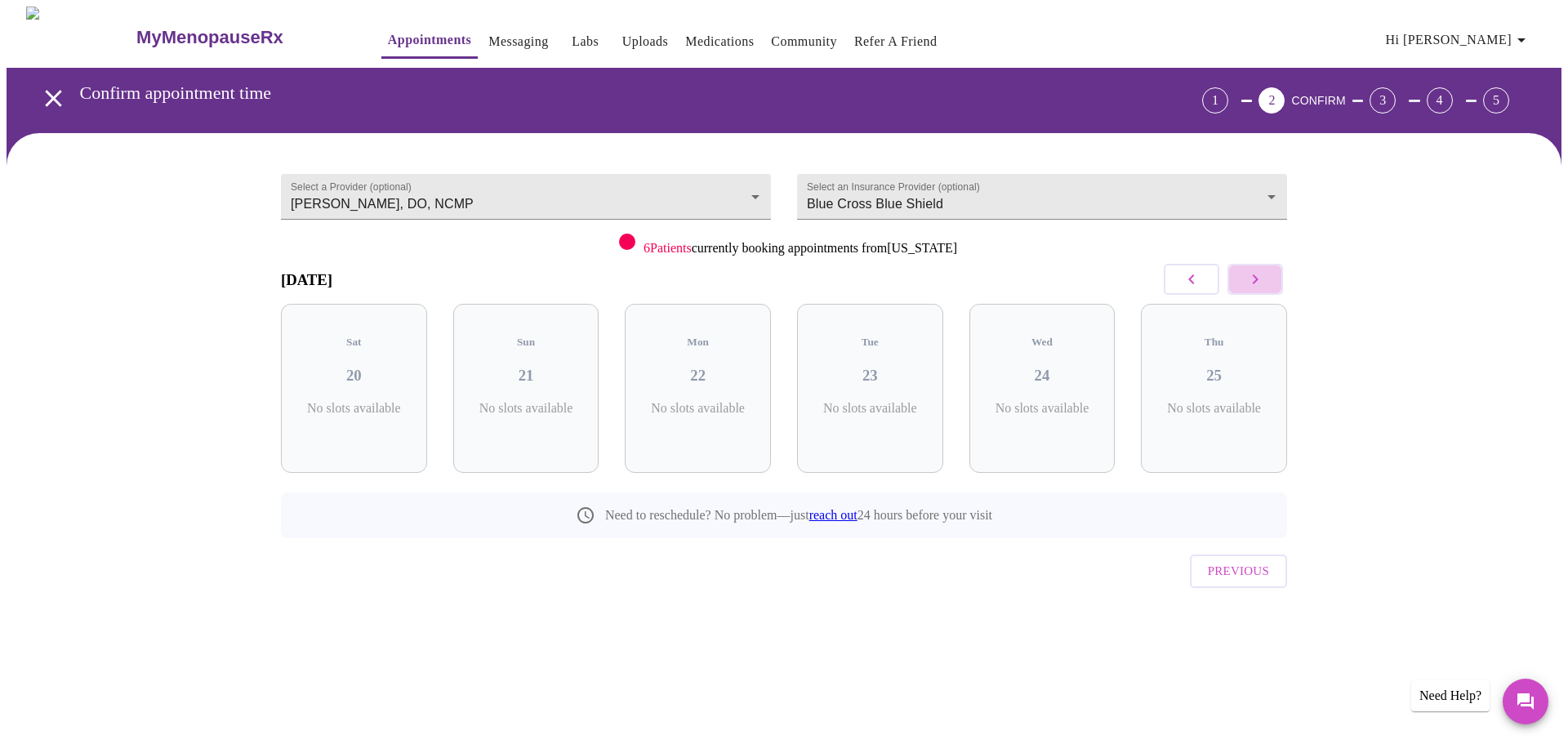
click at [1259, 276] on icon "button" at bounding box center [1254, 278] width 20 height 20
click at [1189, 275] on icon "button" at bounding box center [1191, 278] width 20 height 20
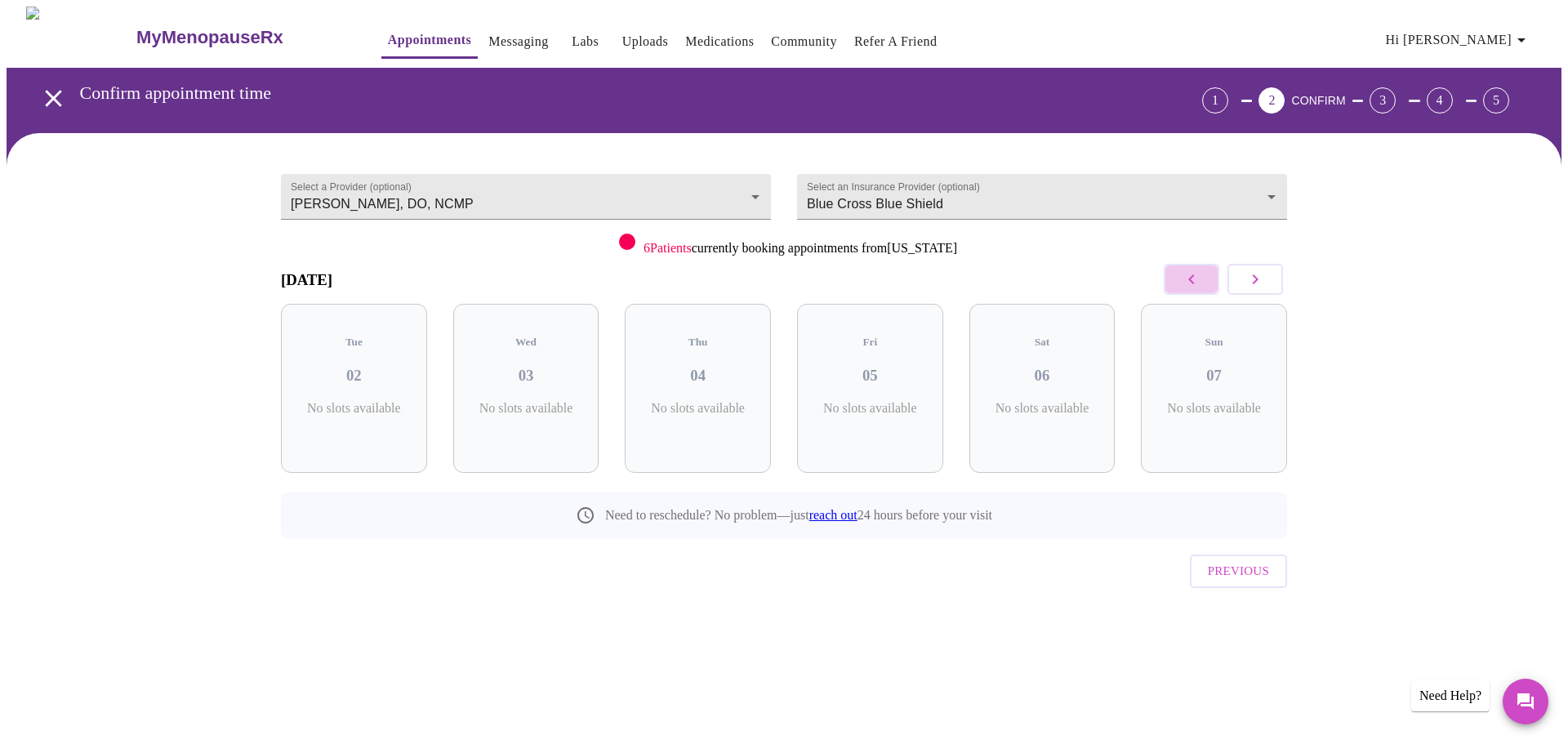
click at [1189, 275] on icon "button" at bounding box center [1191, 278] width 20 height 20
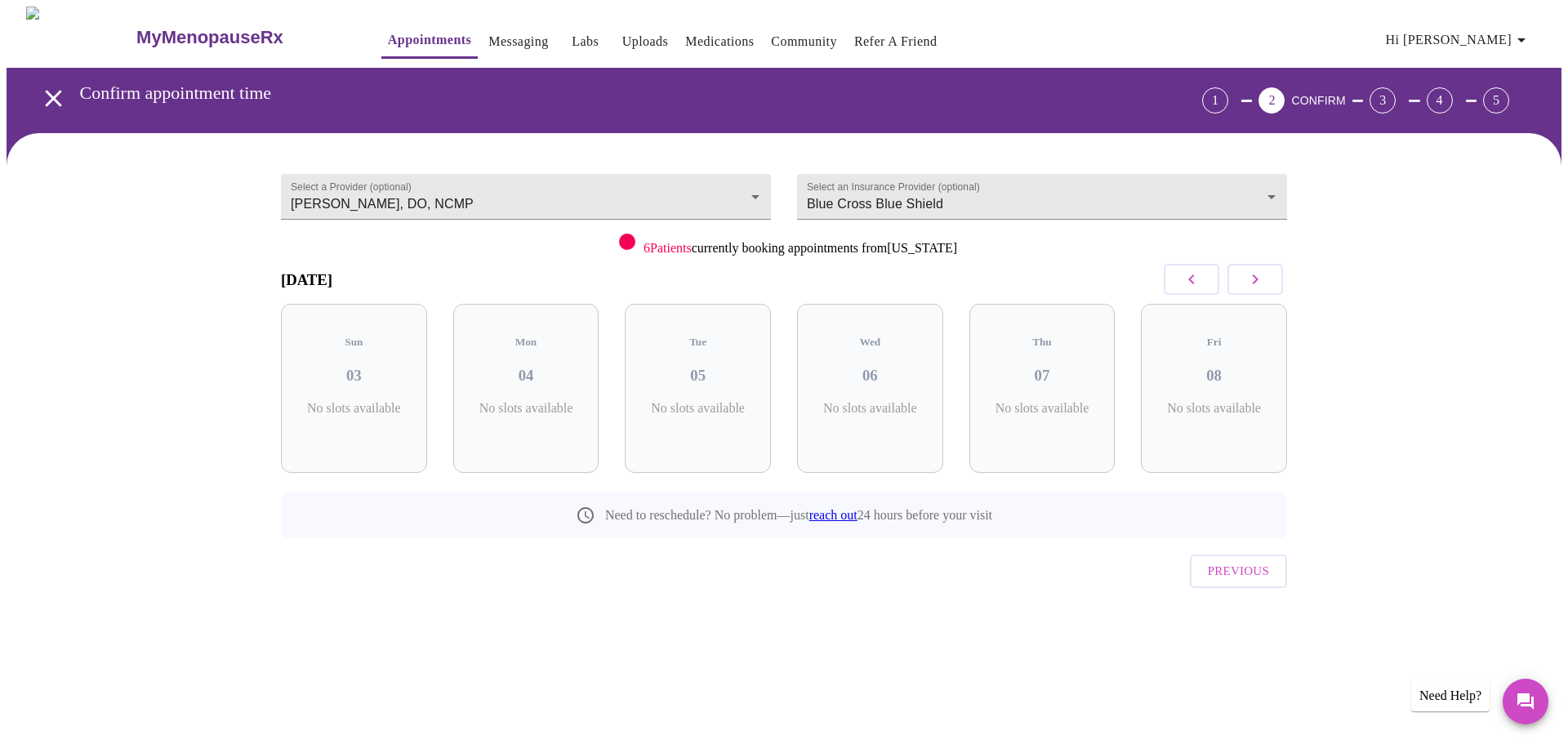
click at [1189, 275] on icon "button" at bounding box center [1191, 278] width 20 height 20
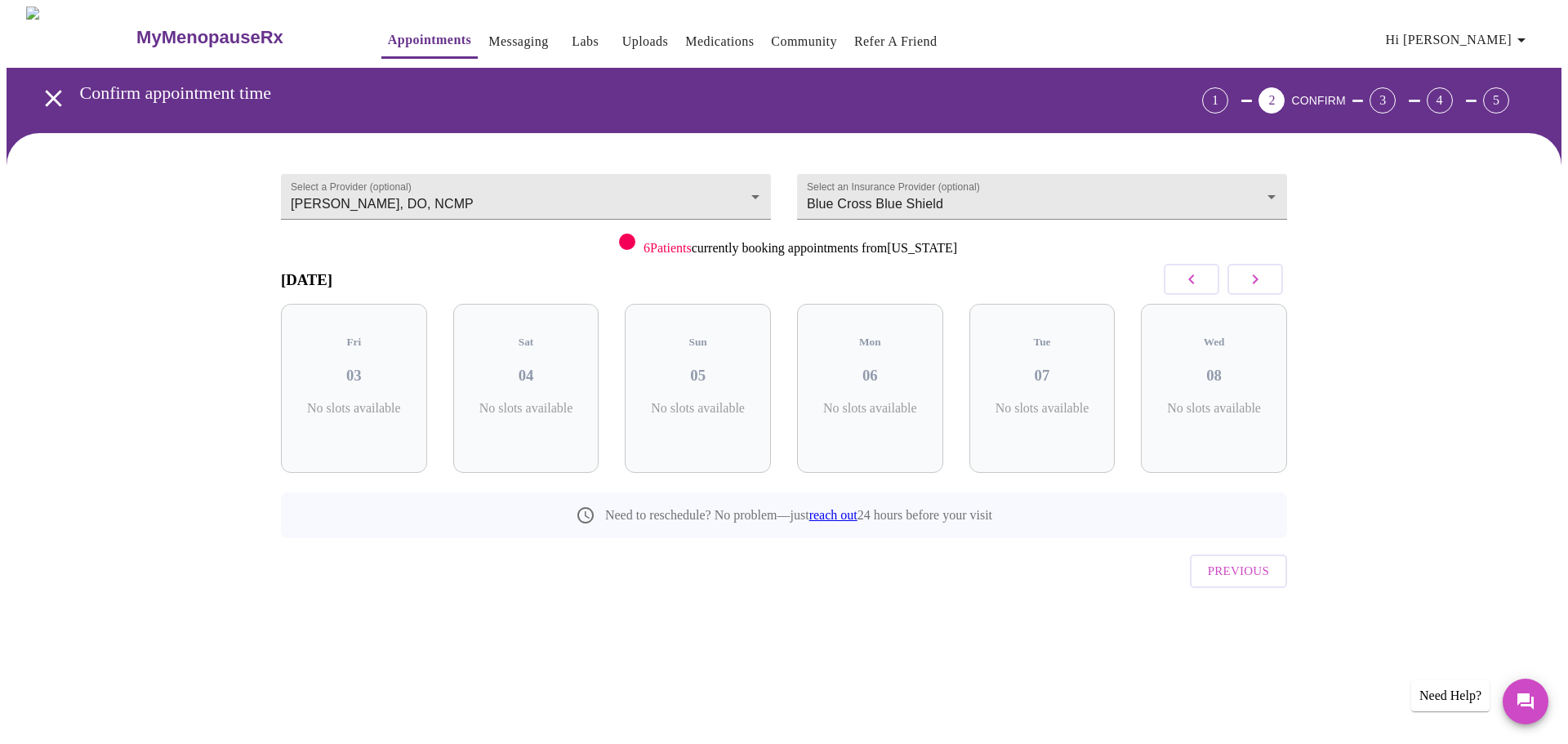
click at [1189, 275] on icon "button" at bounding box center [1191, 278] width 20 height 20
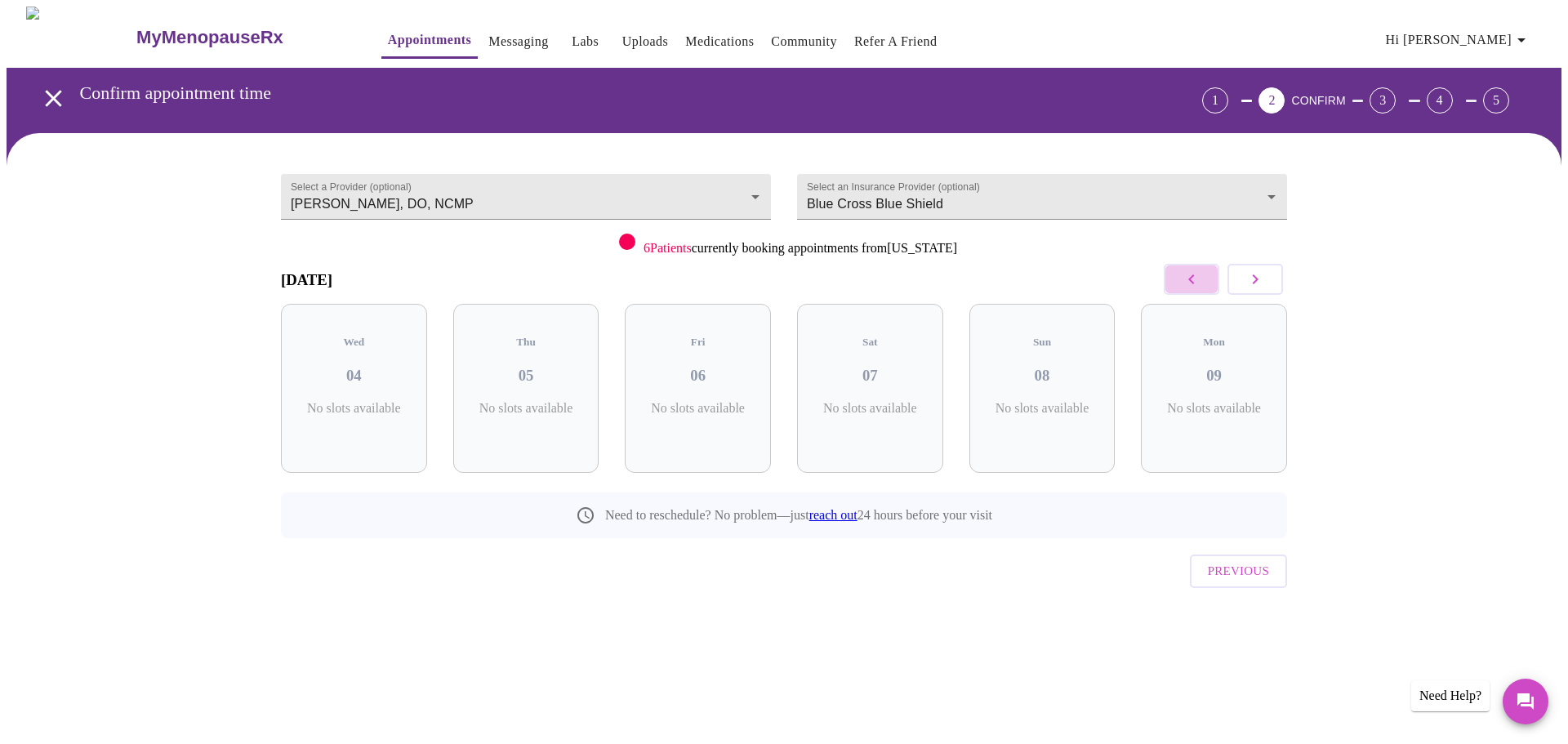
click at [1189, 275] on icon "button" at bounding box center [1191, 278] width 20 height 20
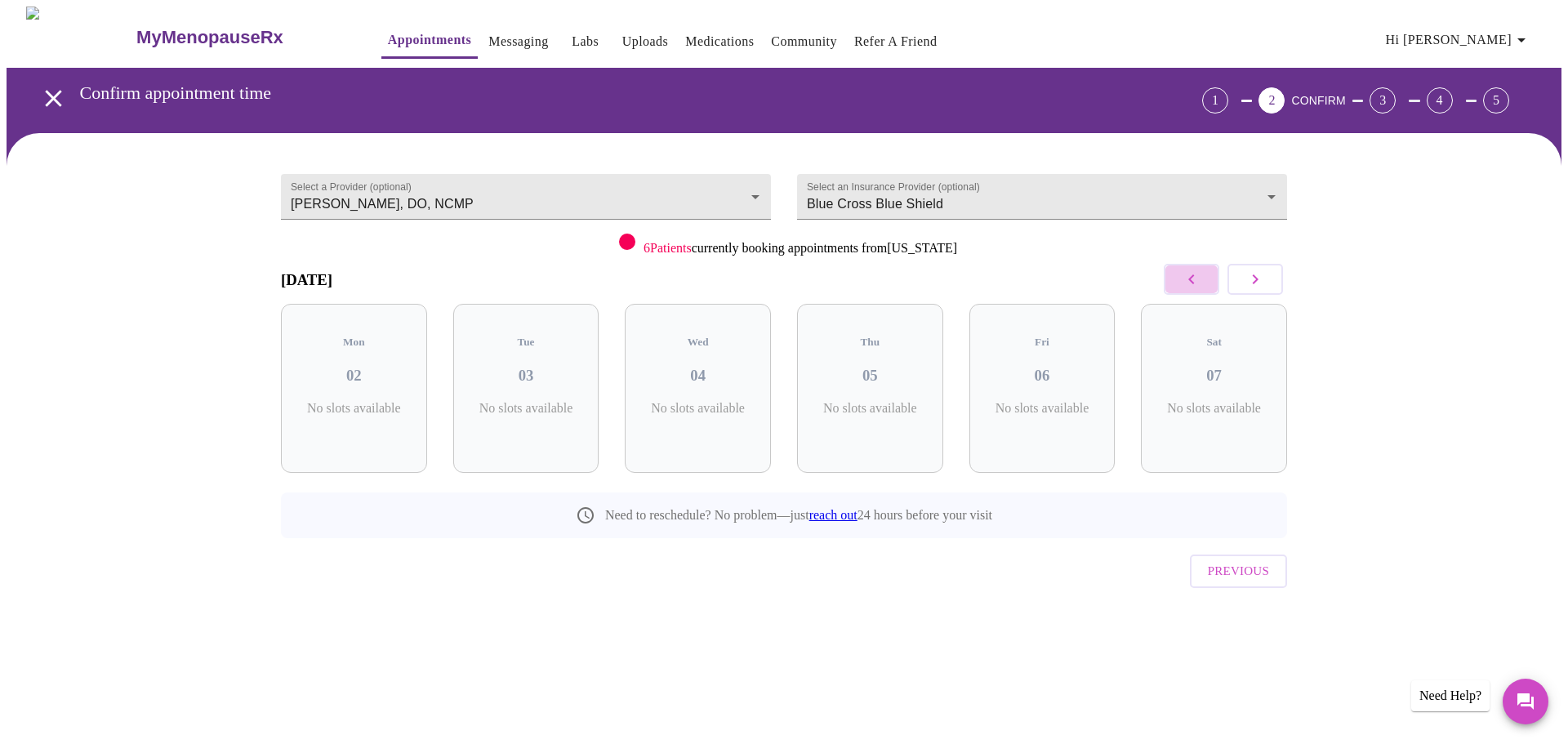
click at [1189, 275] on icon "button" at bounding box center [1191, 278] width 20 height 20
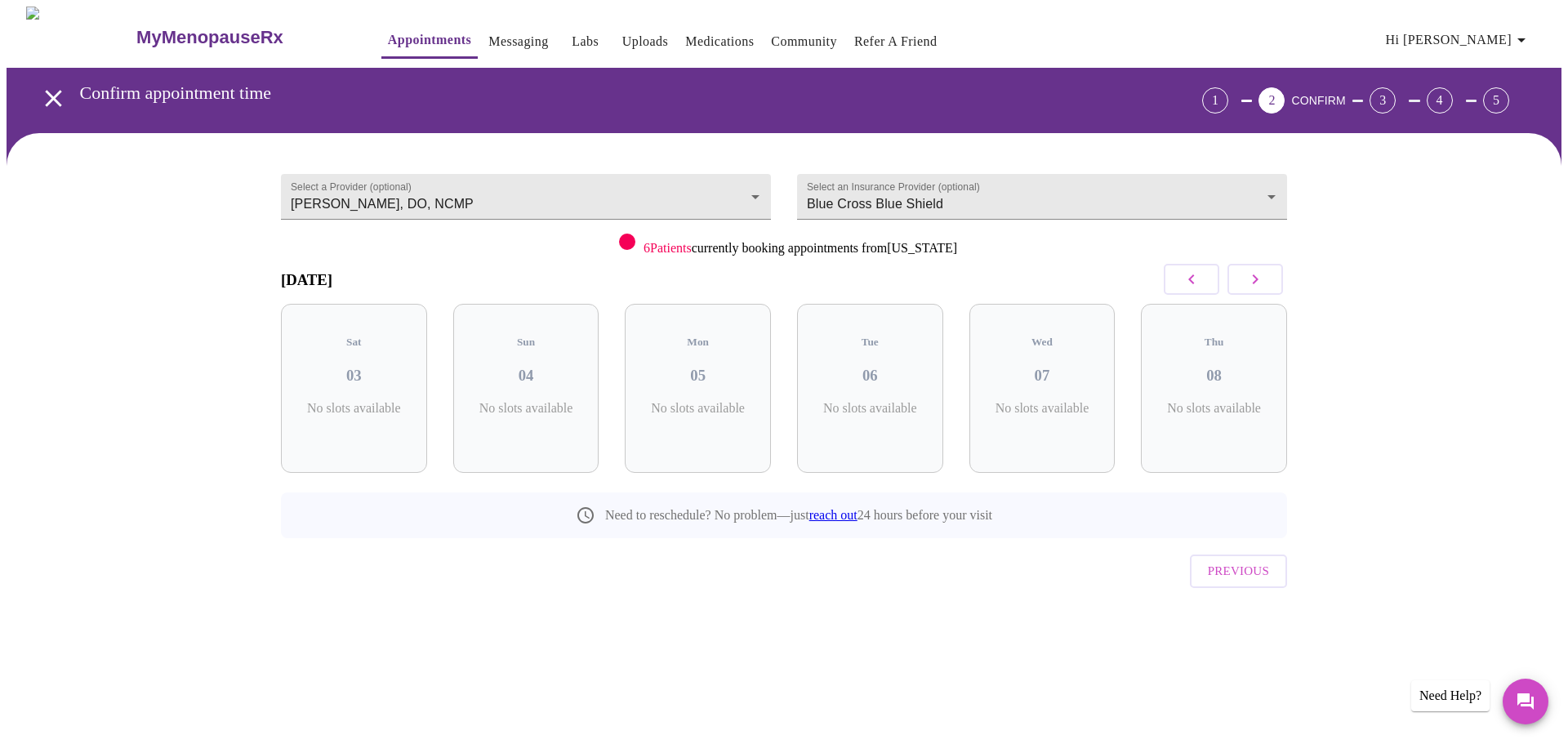
click at [1189, 275] on icon "button" at bounding box center [1191, 278] width 20 height 20
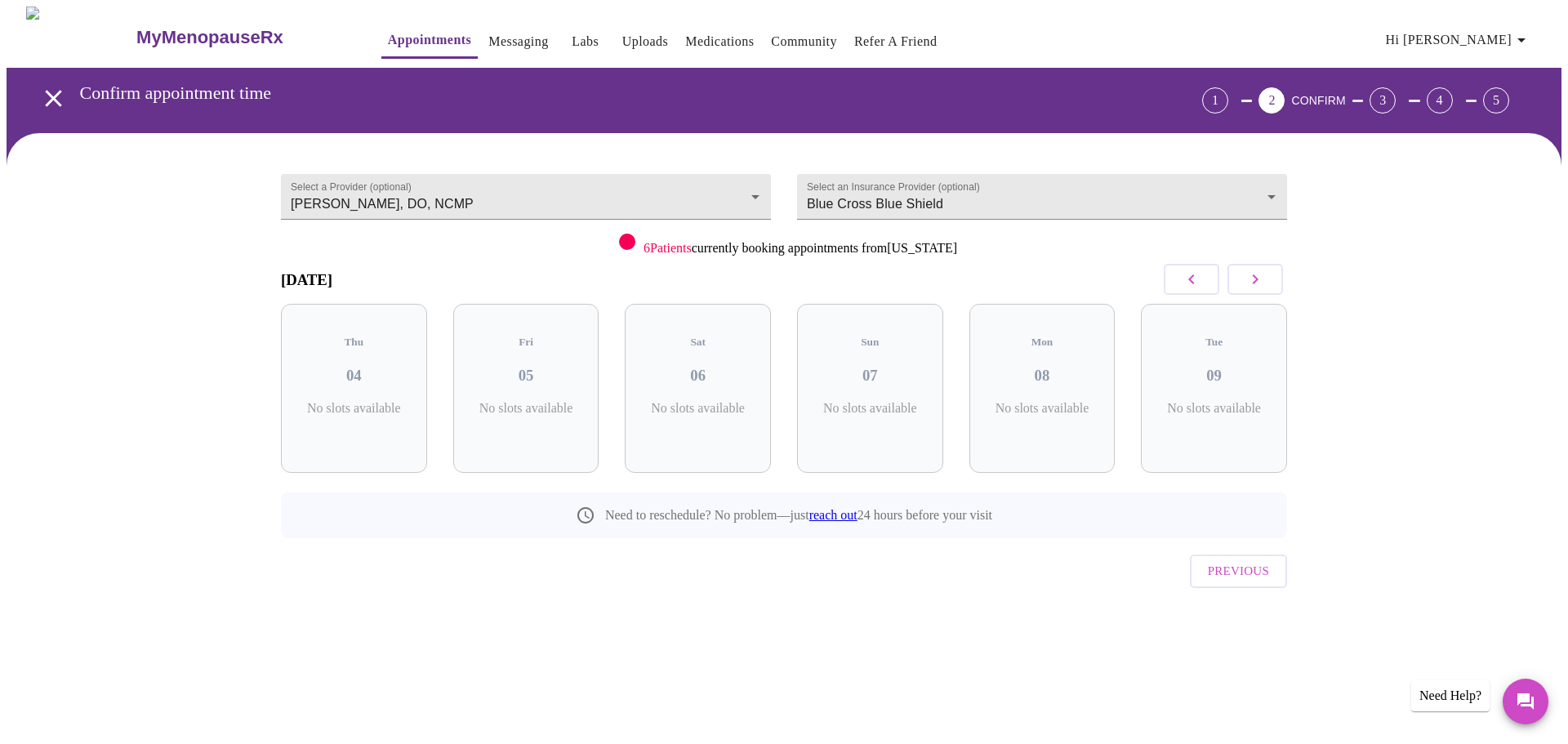
click at [1189, 275] on icon "button" at bounding box center [1191, 278] width 20 height 20
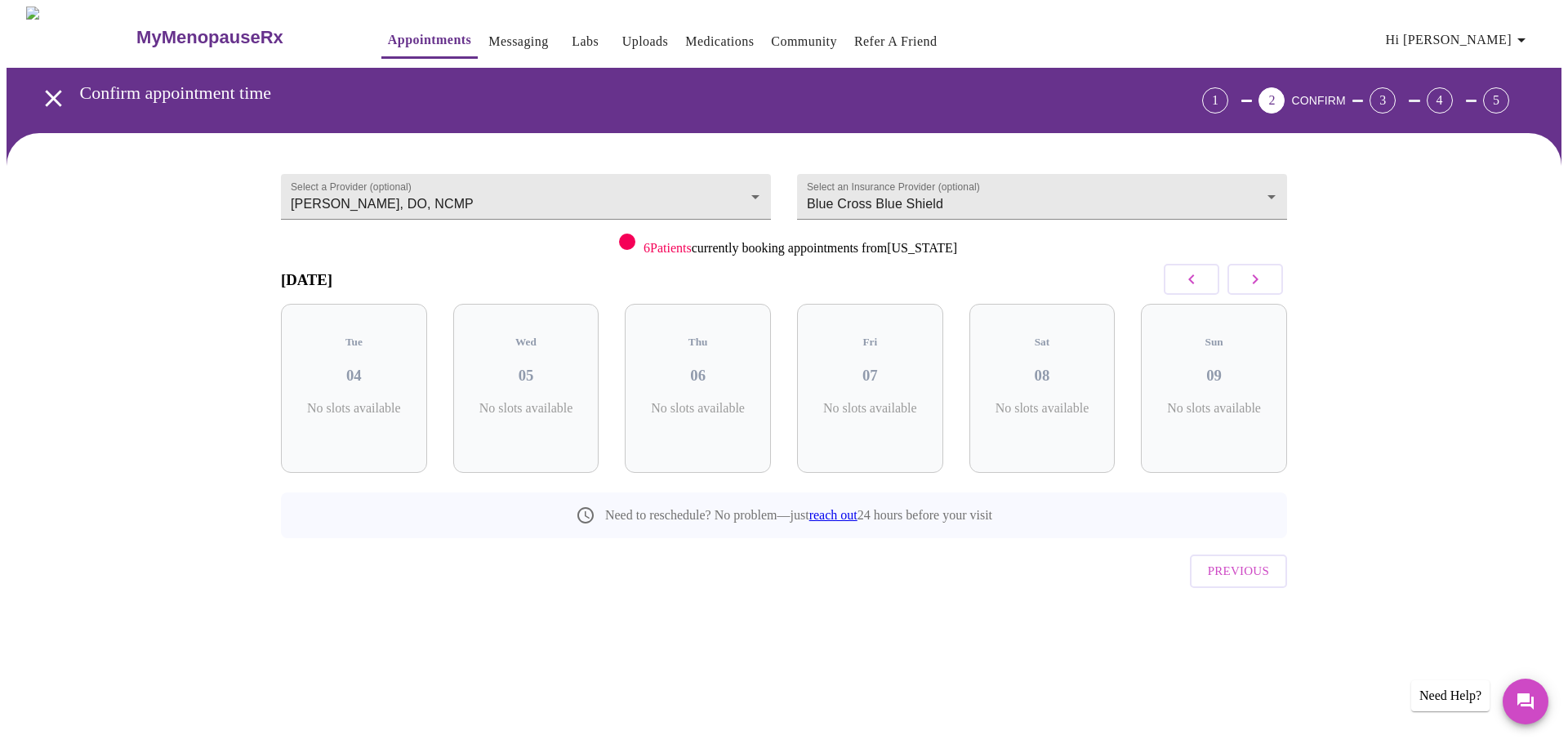
click at [1189, 275] on icon "button" at bounding box center [1191, 278] width 20 height 20
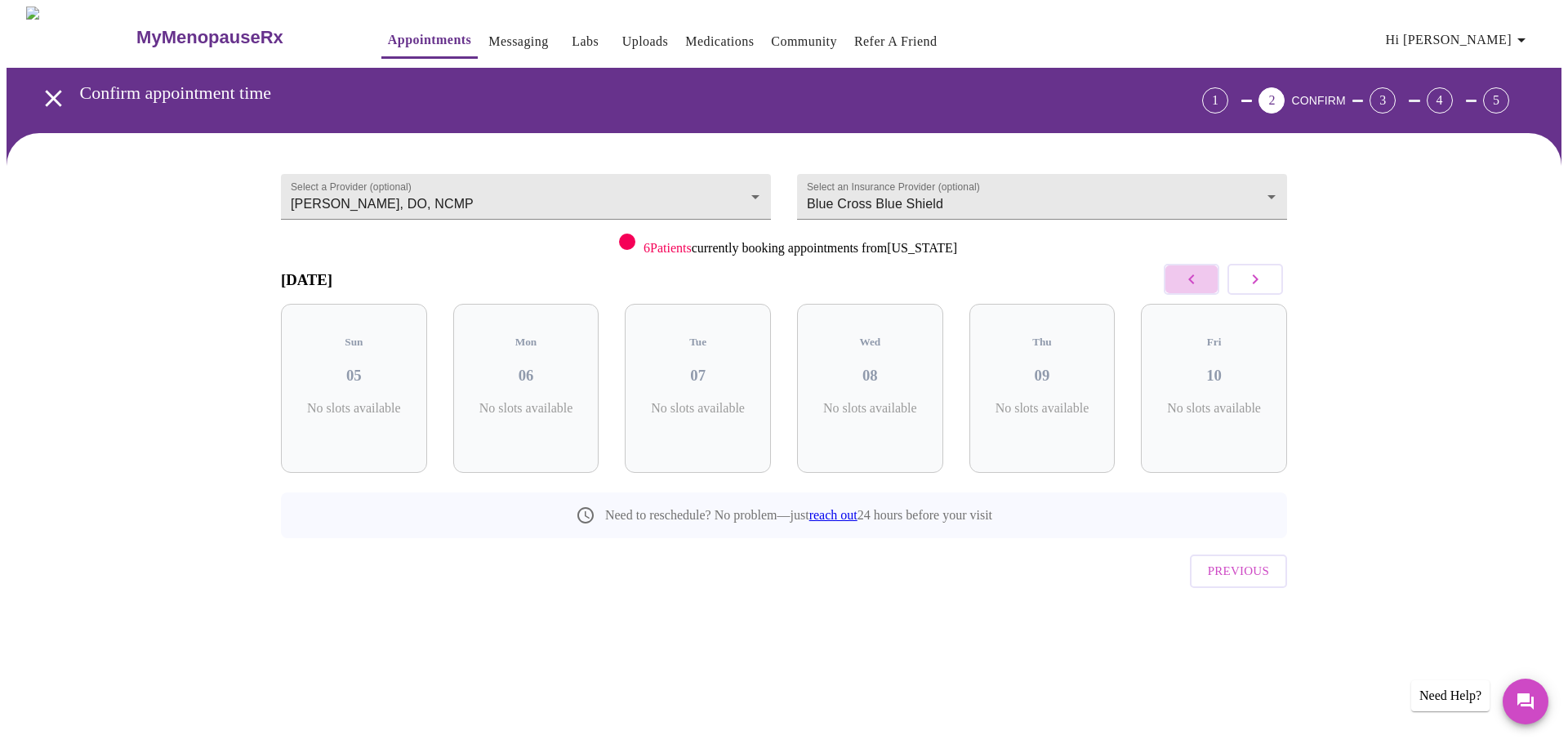
click at [1189, 275] on icon "button" at bounding box center [1191, 278] width 20 height 20
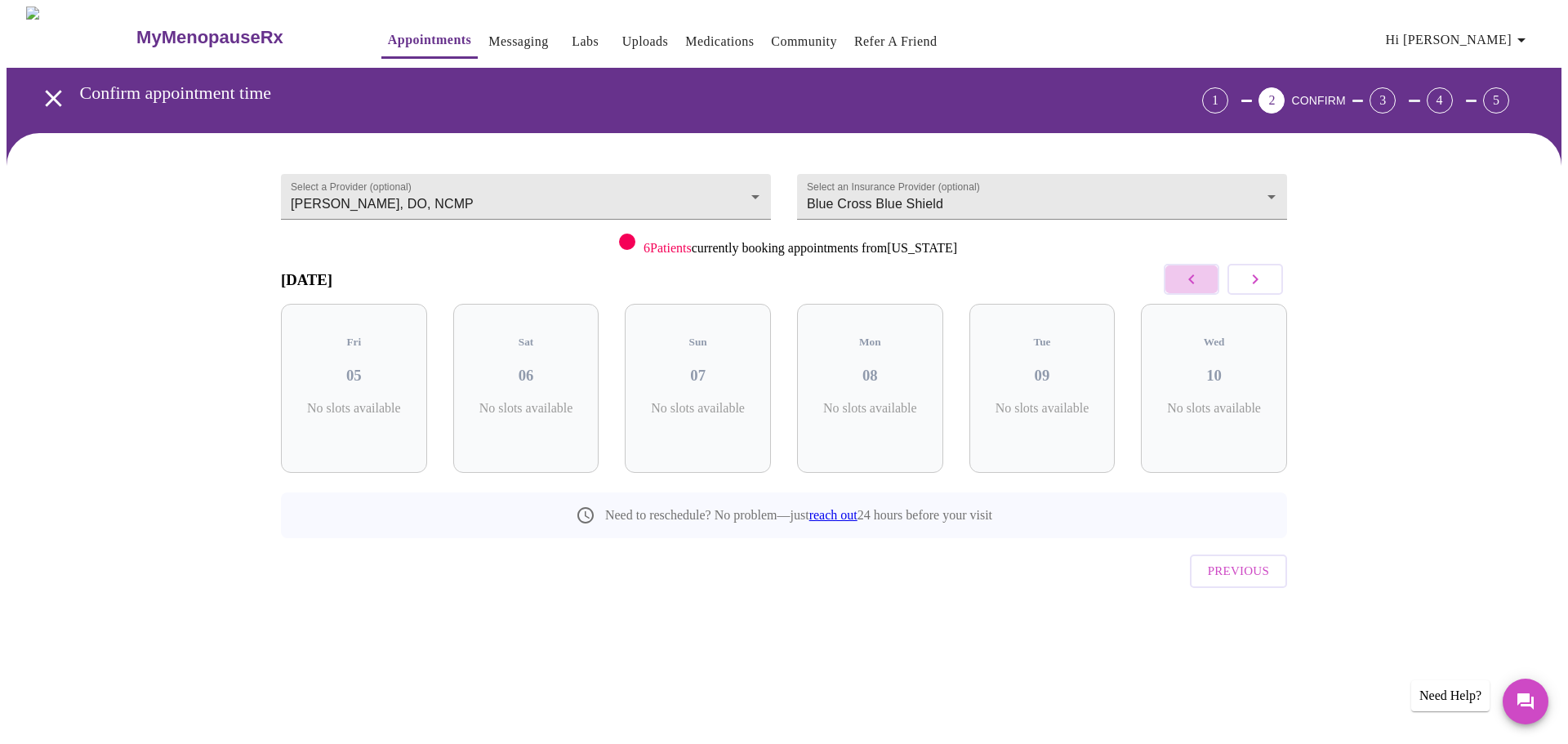
click at [1189, 275] on icon "button" at bounding box center [1191, 278] width 20 height 20
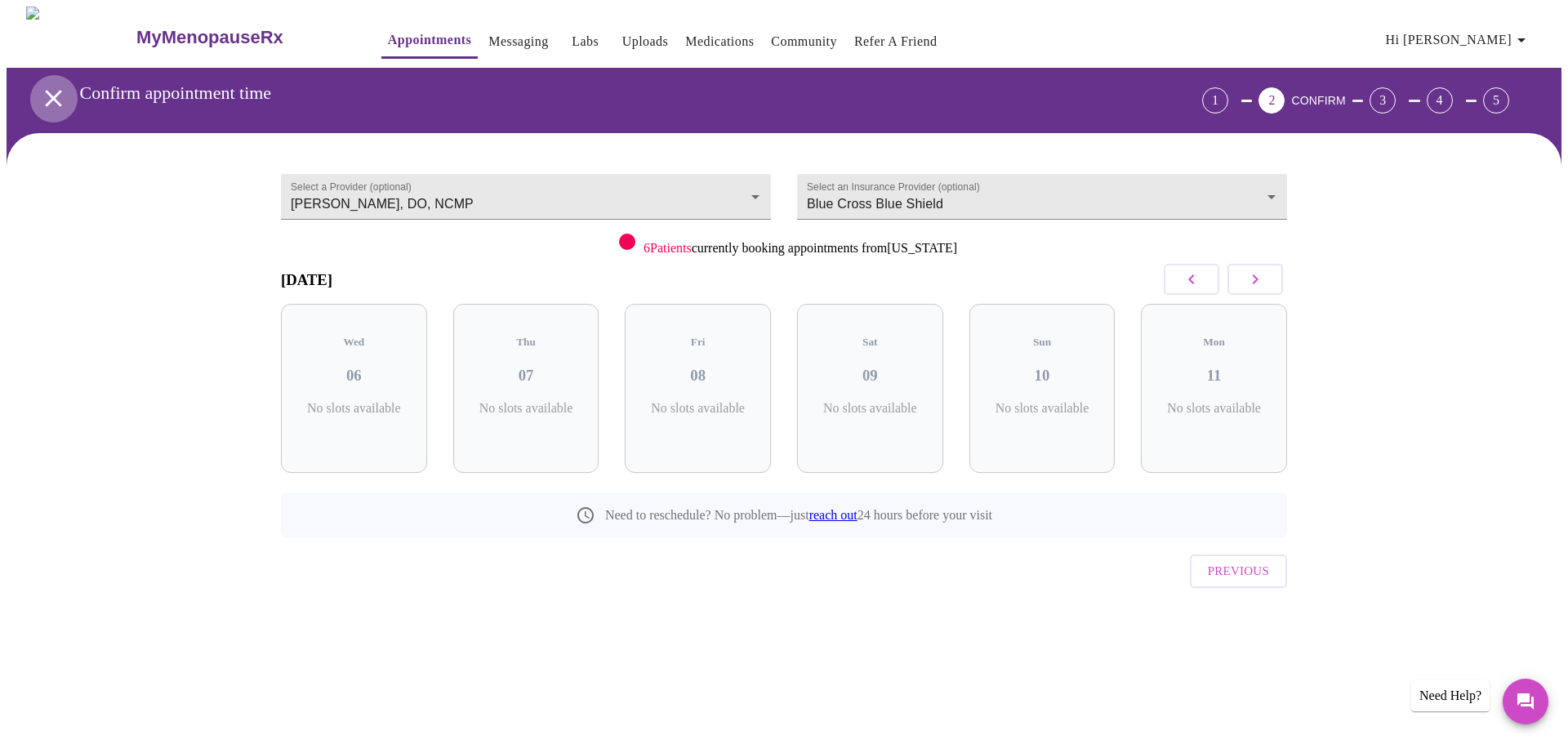
click at [48, 86] on icon "open drawer" at bounding box center [53, 97] width 28 height 28
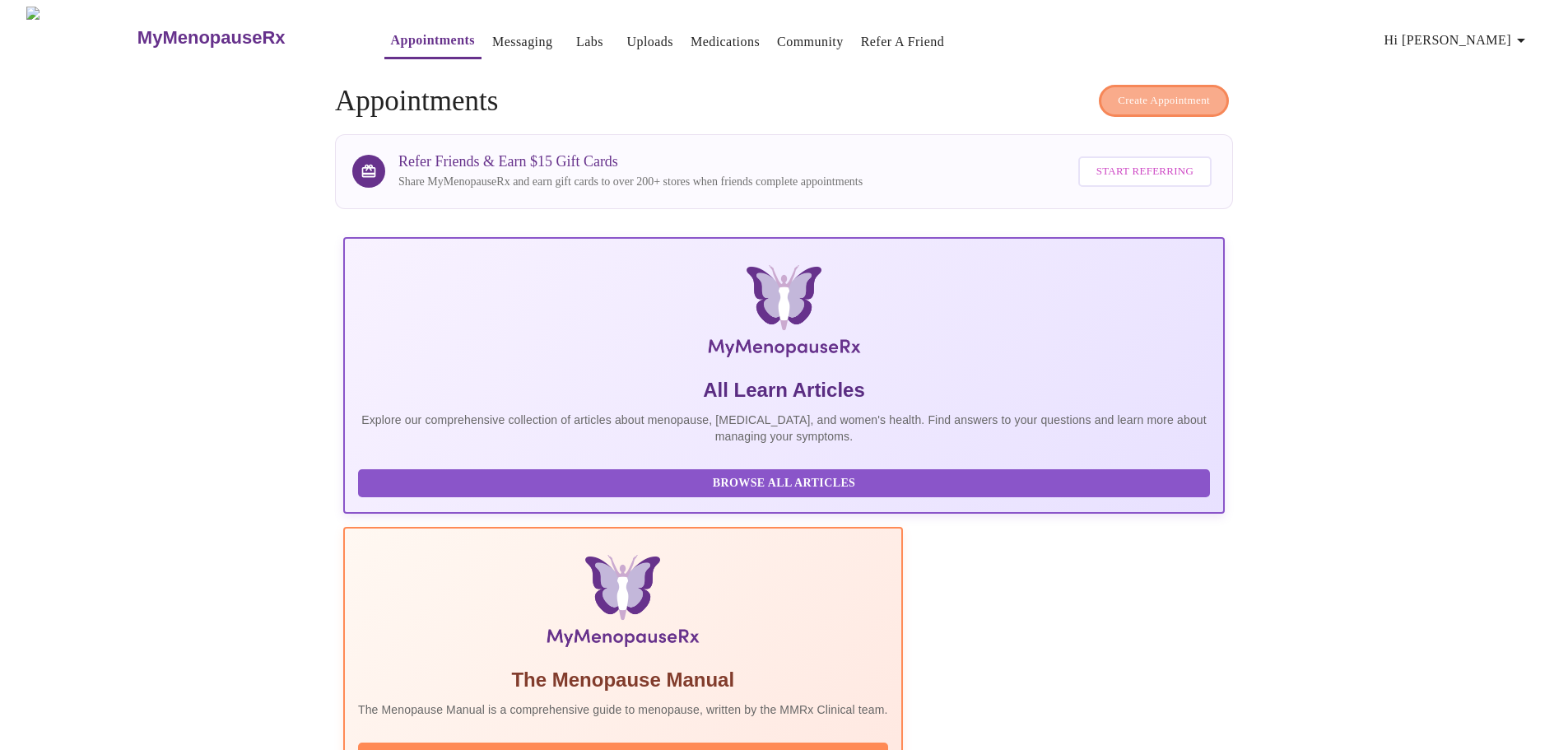
click at [1164, 91] on span "Create Appointment" at bounding box center [1163, 101] width 92 height 19
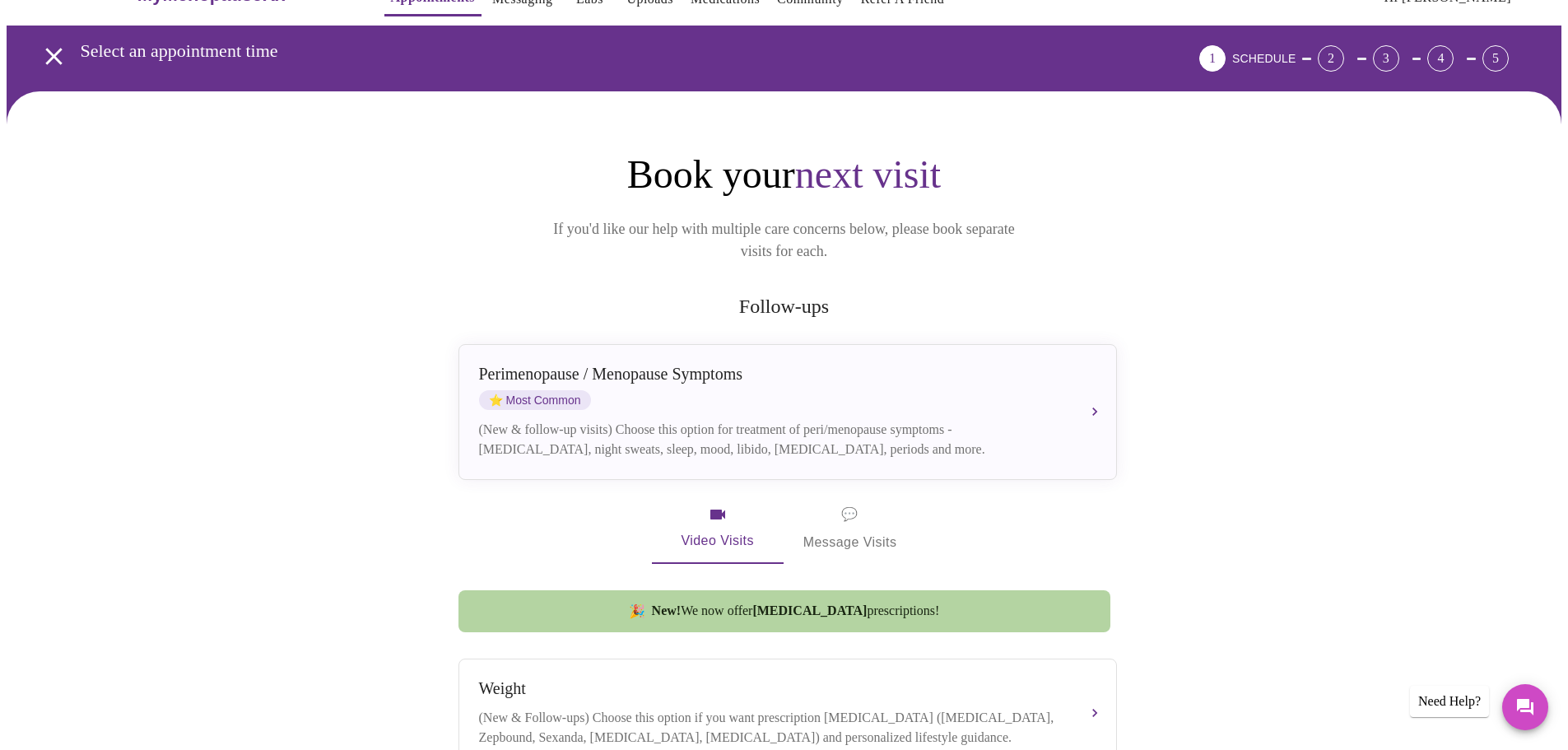
scroll to position [83, 0]
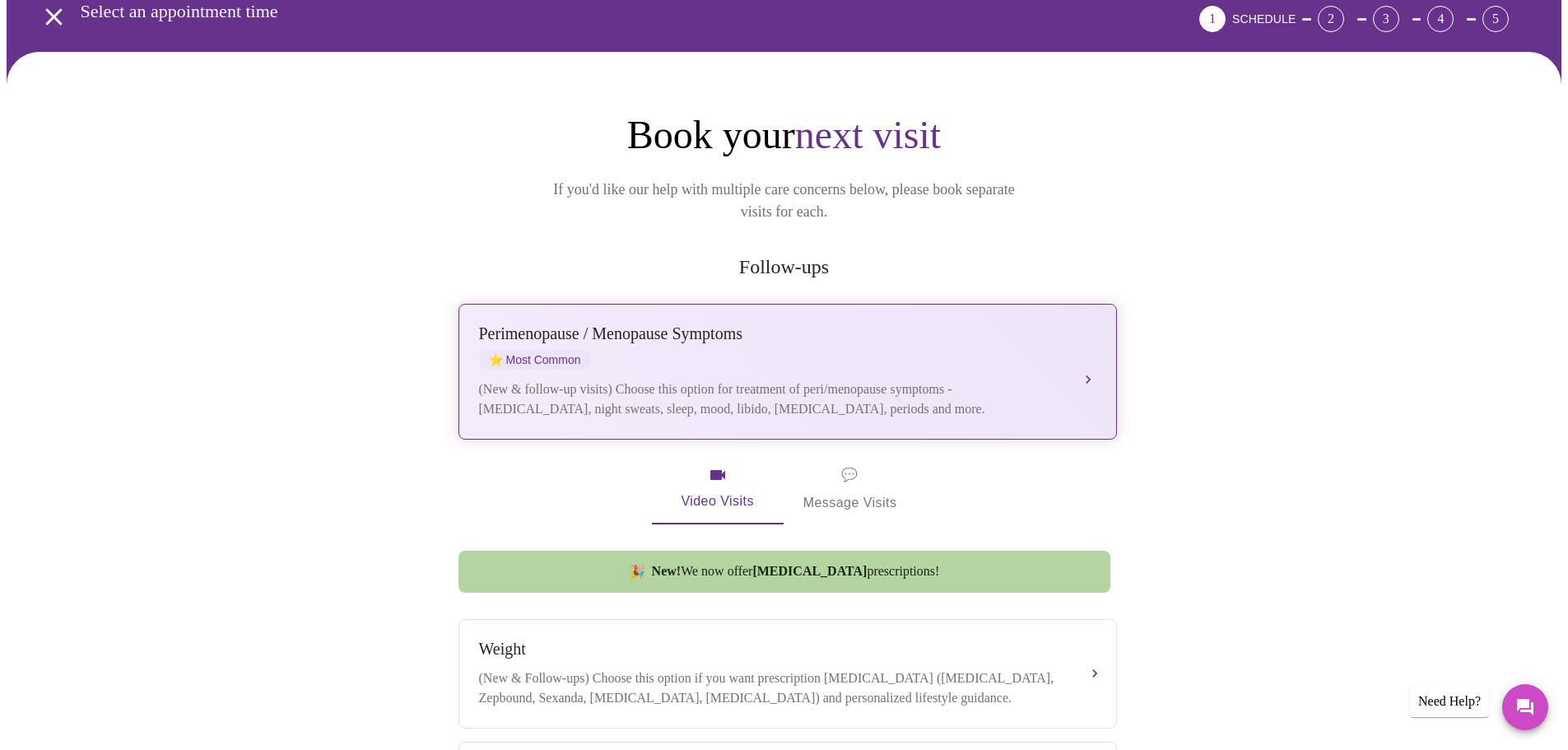
click at [831, 380] on div "(New & follow-up visits) Choose this option for treatment of peri/menopause sym…" at bounding box center [771, 400] width 585 height 40
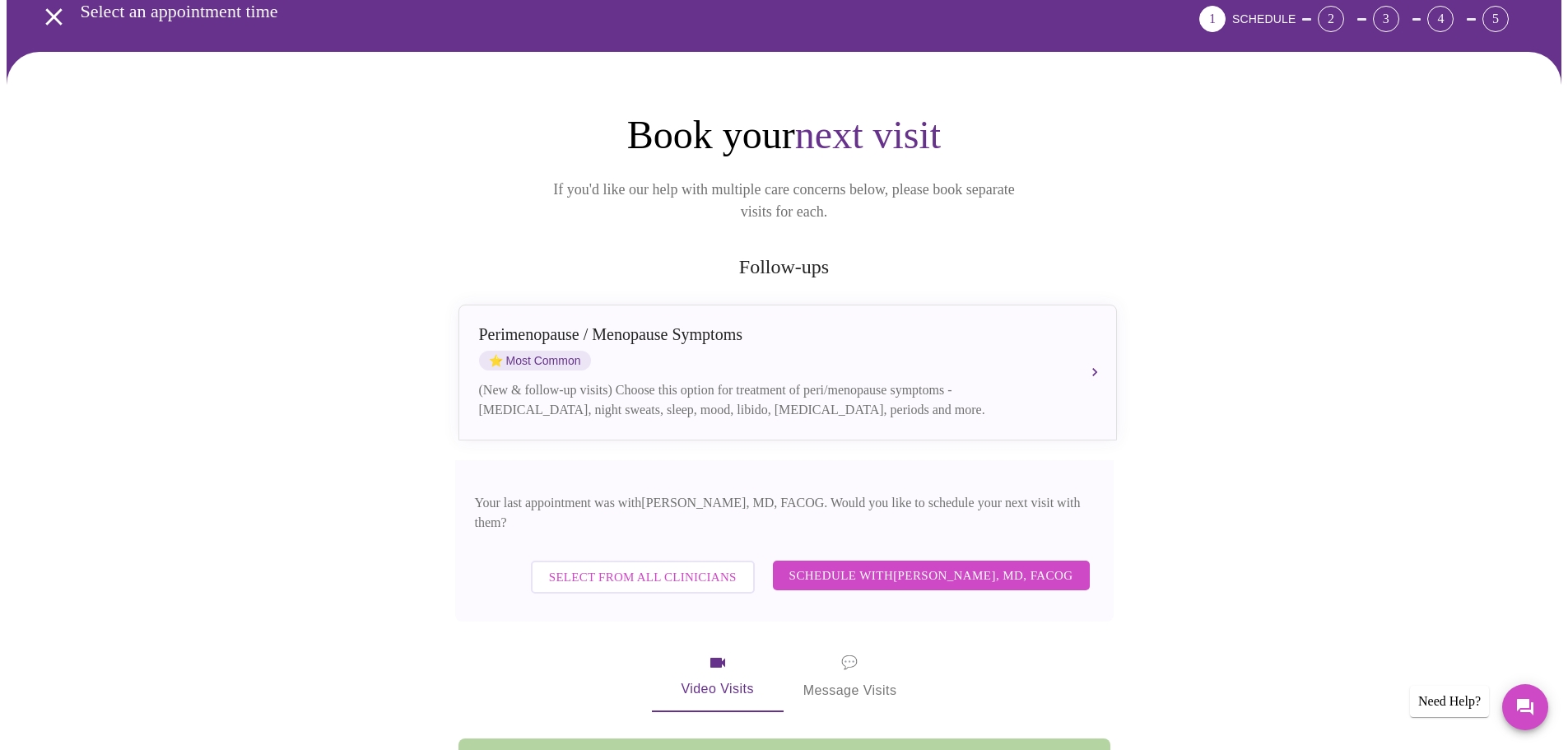
scroll to position [164, 0]
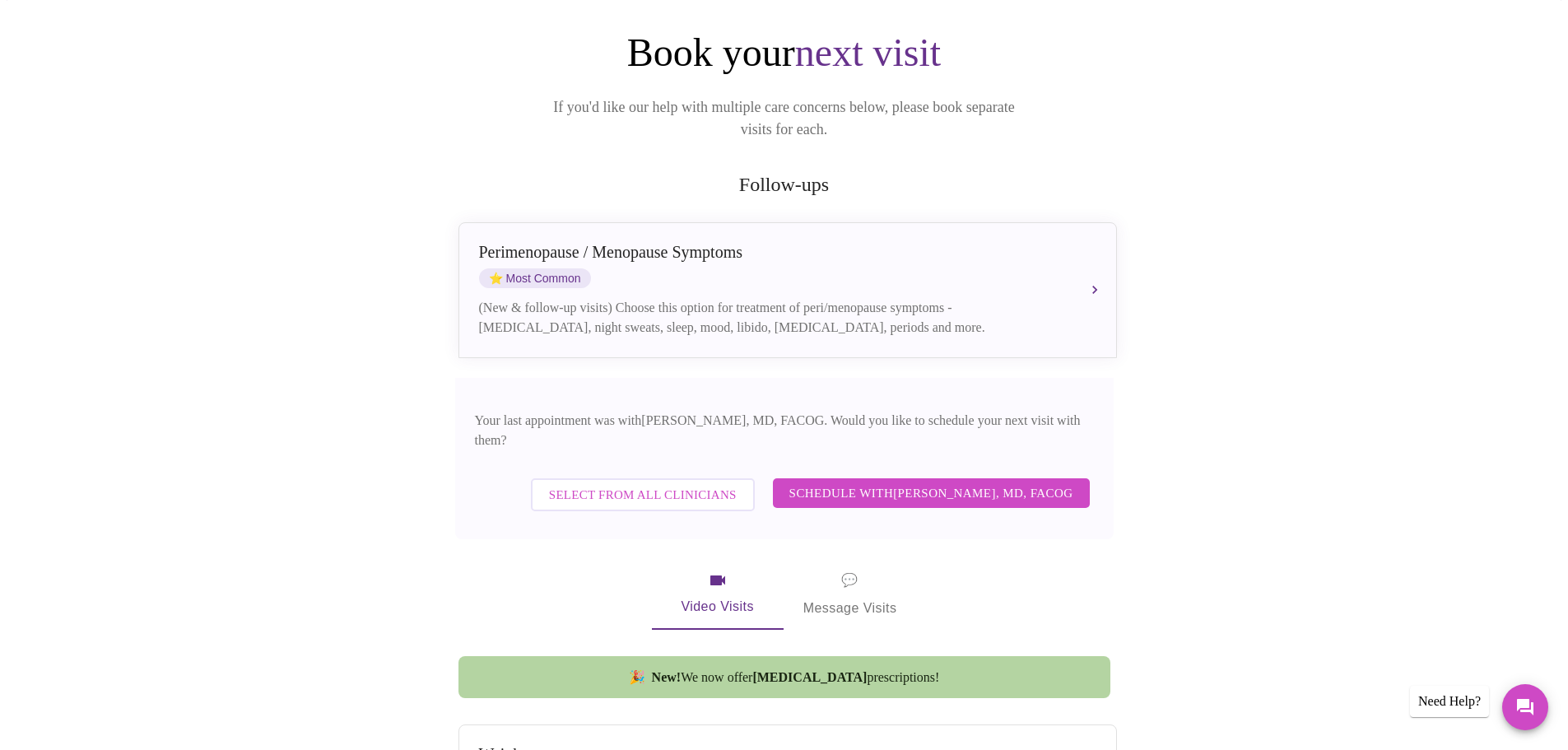
click at [620, 484] on span "Select from All Clinicians" at bounding box center [642, 494] width 188 height 22
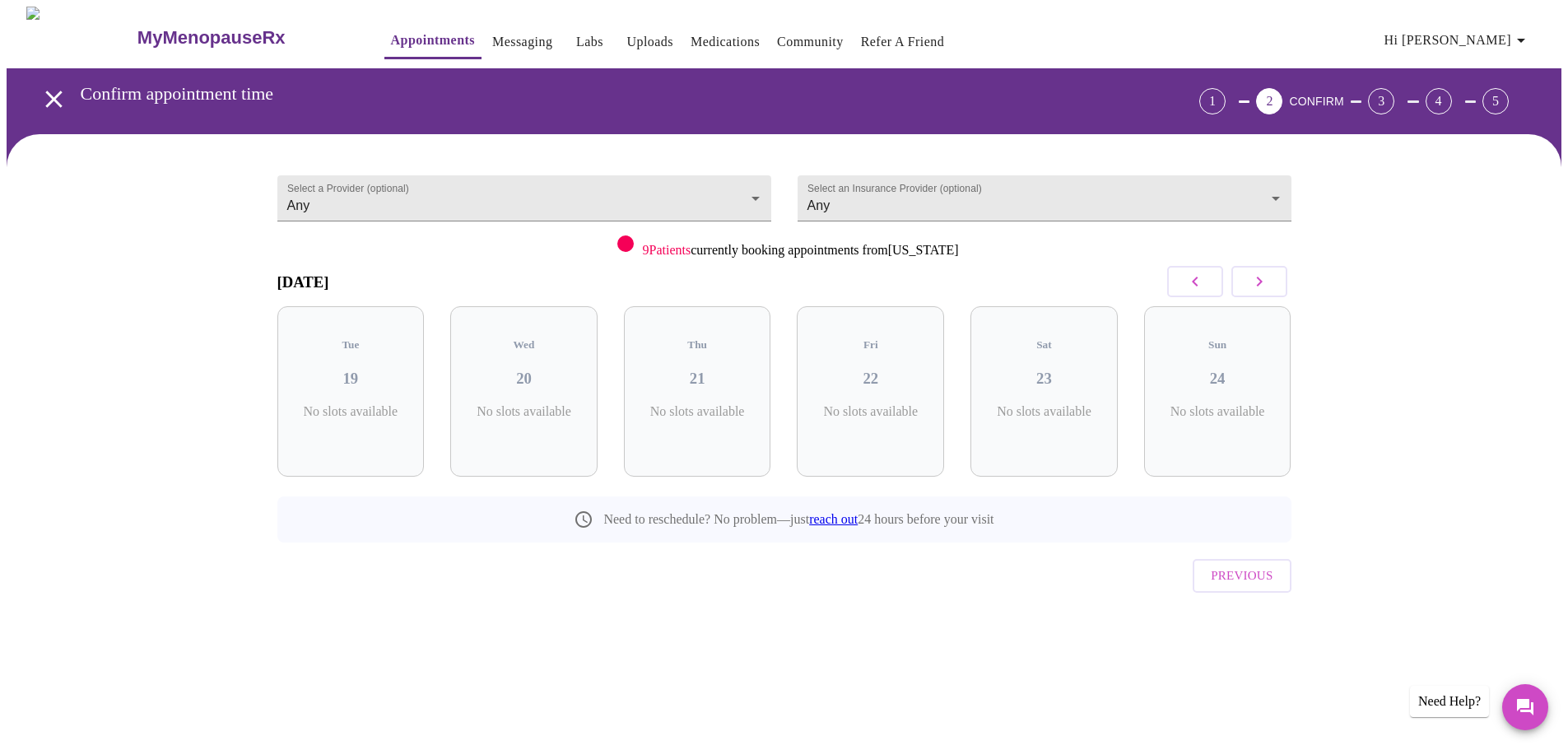
scroll to position [0, 0]
click at [887, 373] on h3 "22" at bounding box center [877, 378] width 121 height 18
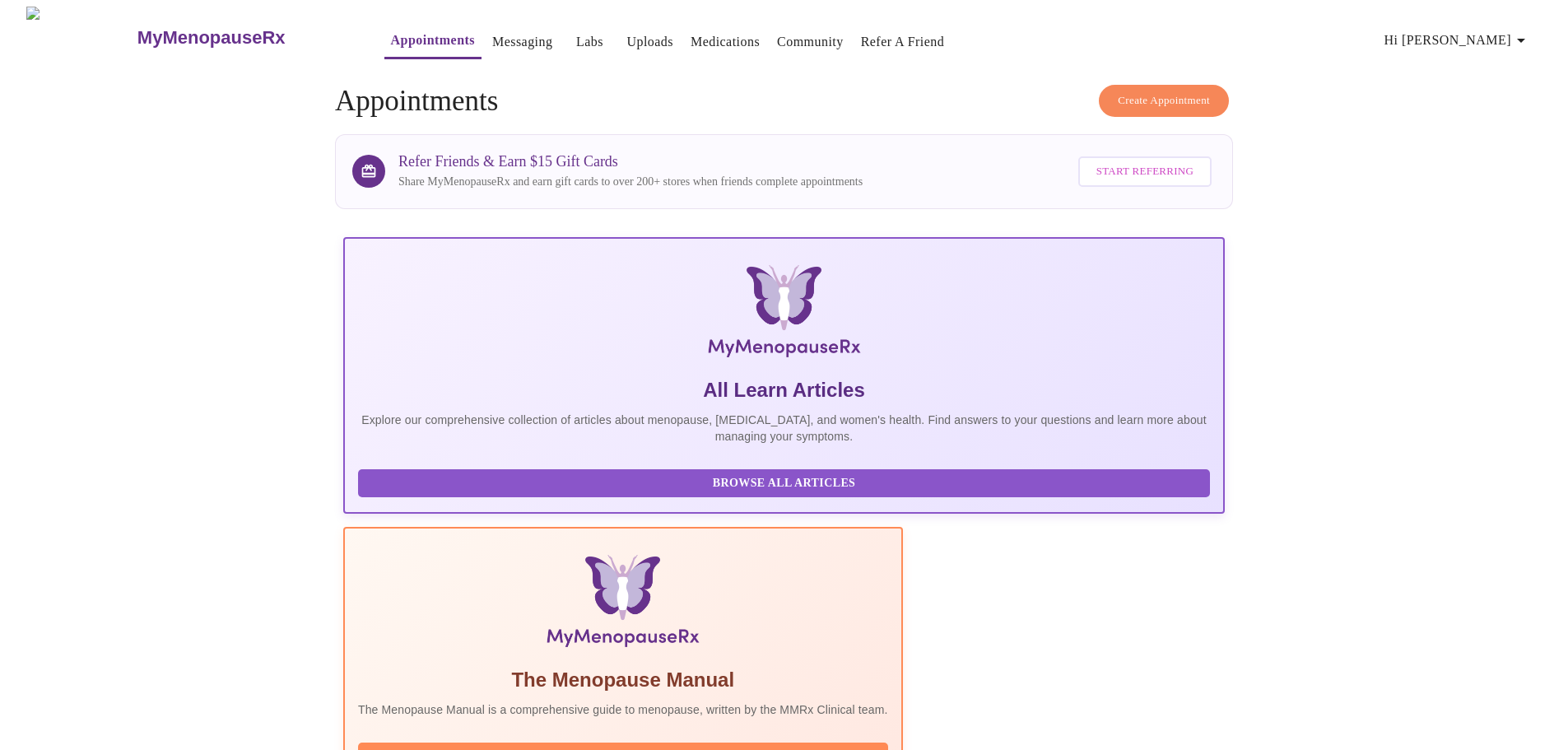
click at [626, 34] on link "Uploads" at bounding box center [649, 41] width 46 height 23
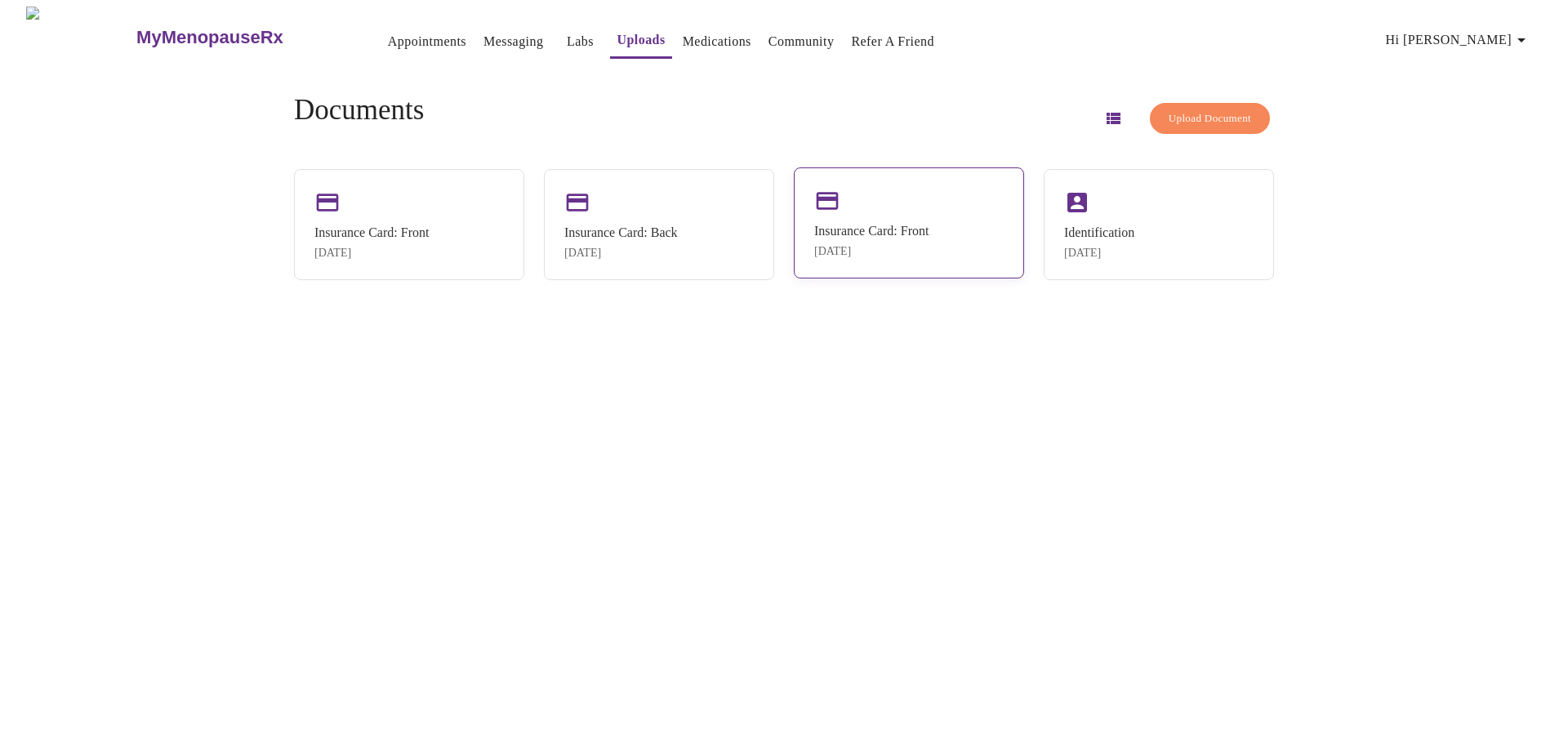
click at [866, 231] on div "Insurance Card: Front" at bounding box center [872, 231] width 115 height 15
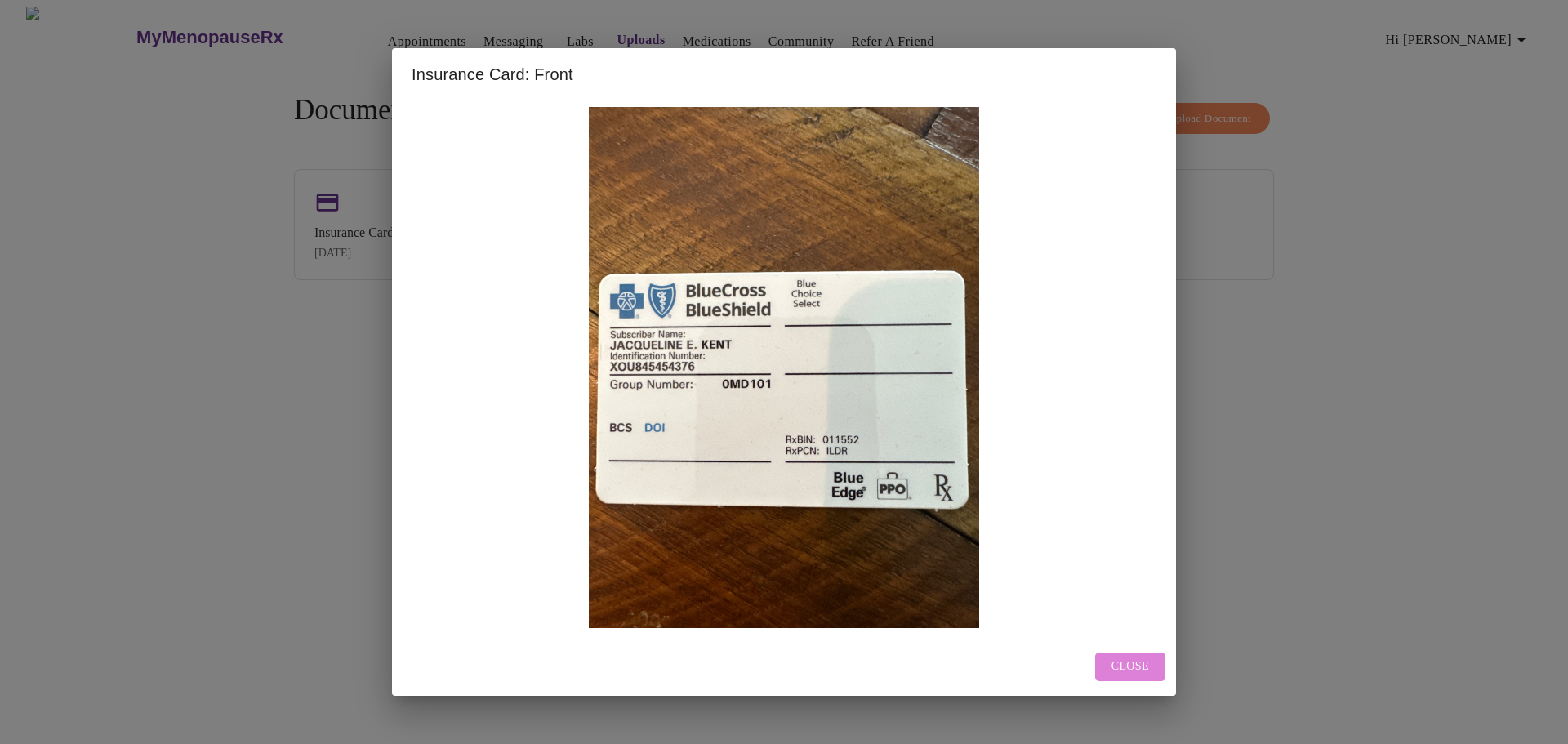
click at [1132, 659] on span "Close" at bounding box center [1130, 666] width 38 height 21
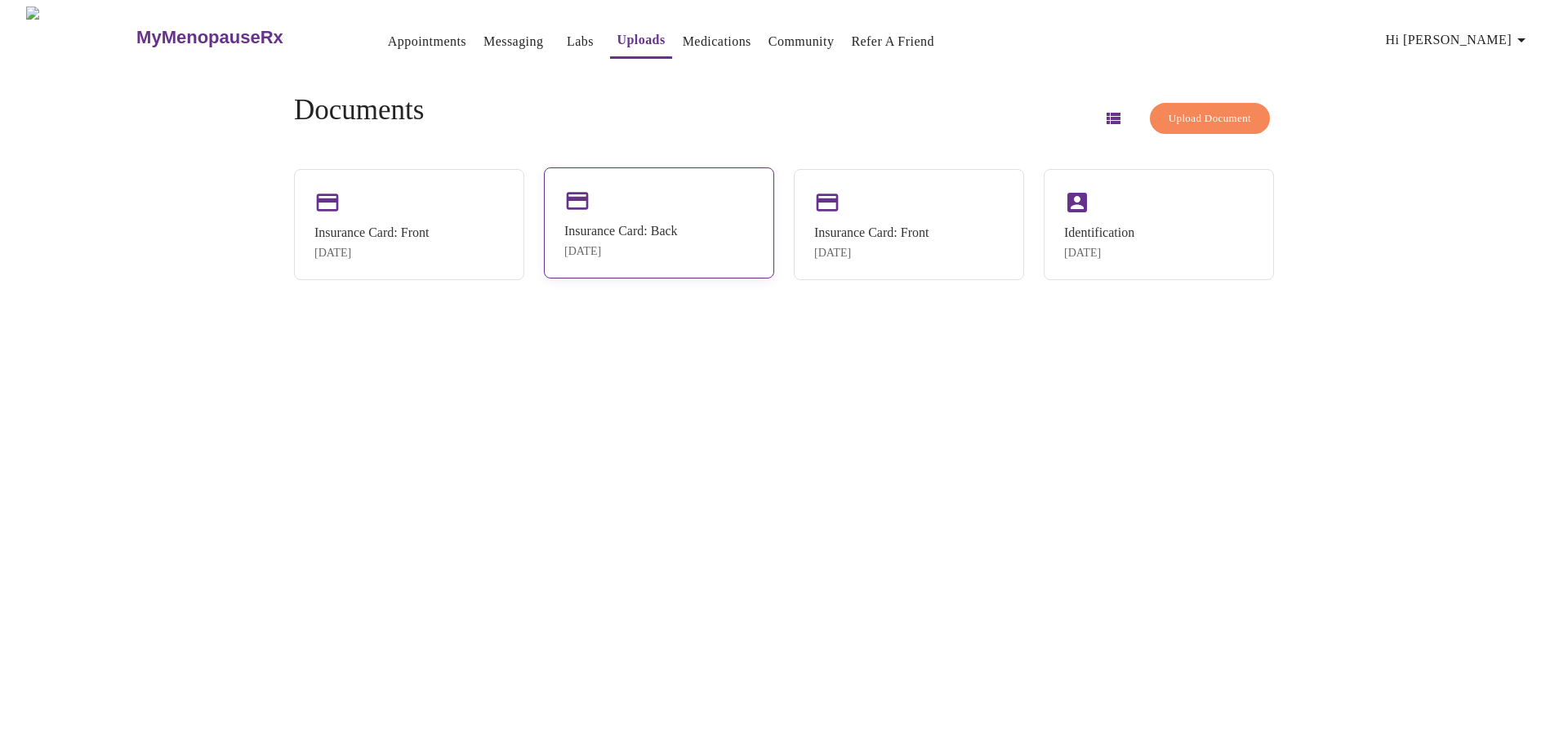
click at [665, 231] on div "Insurance Card: Back" at bounding box center [620, 231] width 114 height 15
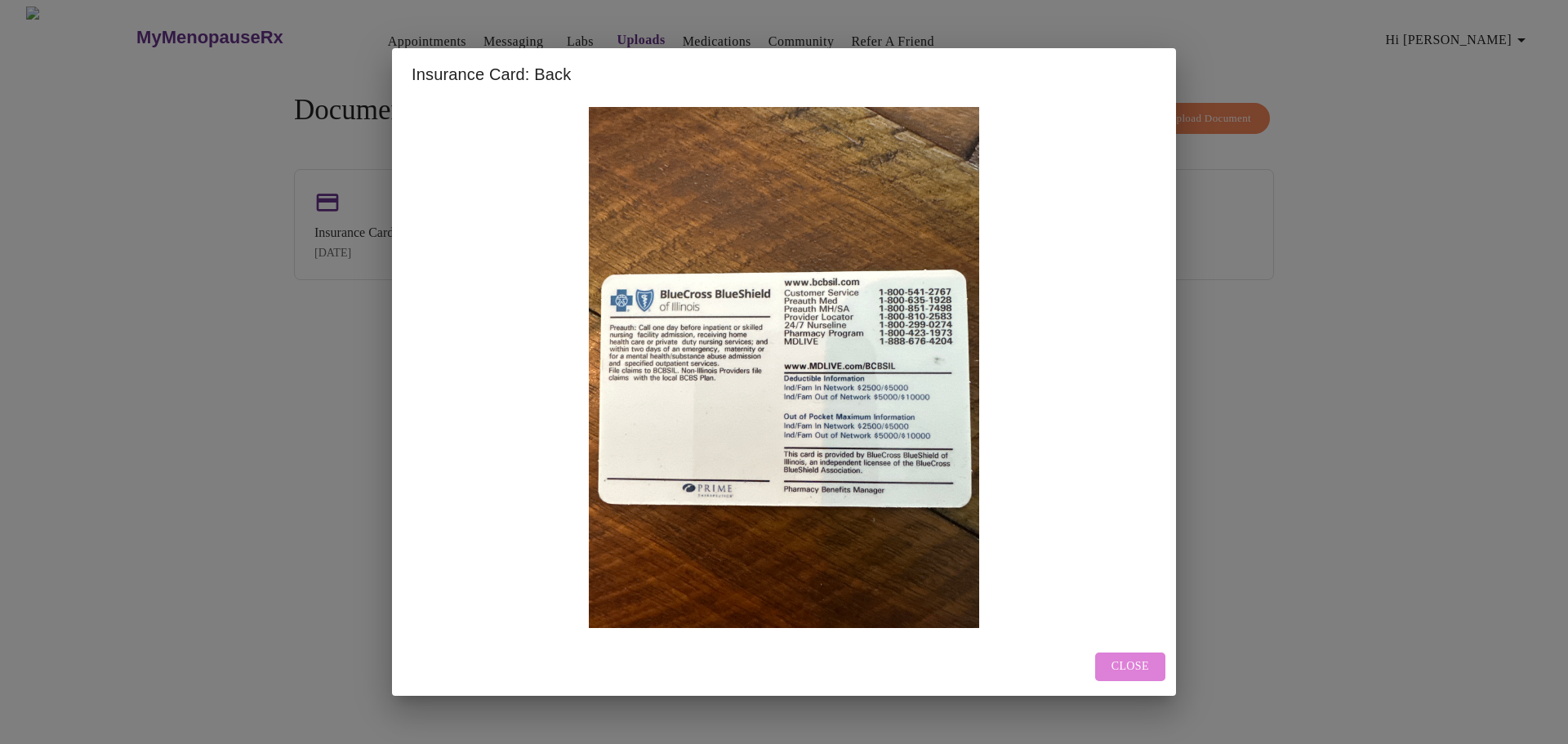
click at [1135, 659] on span "Close" at bounding box center [1130, 666] width 38 height 21
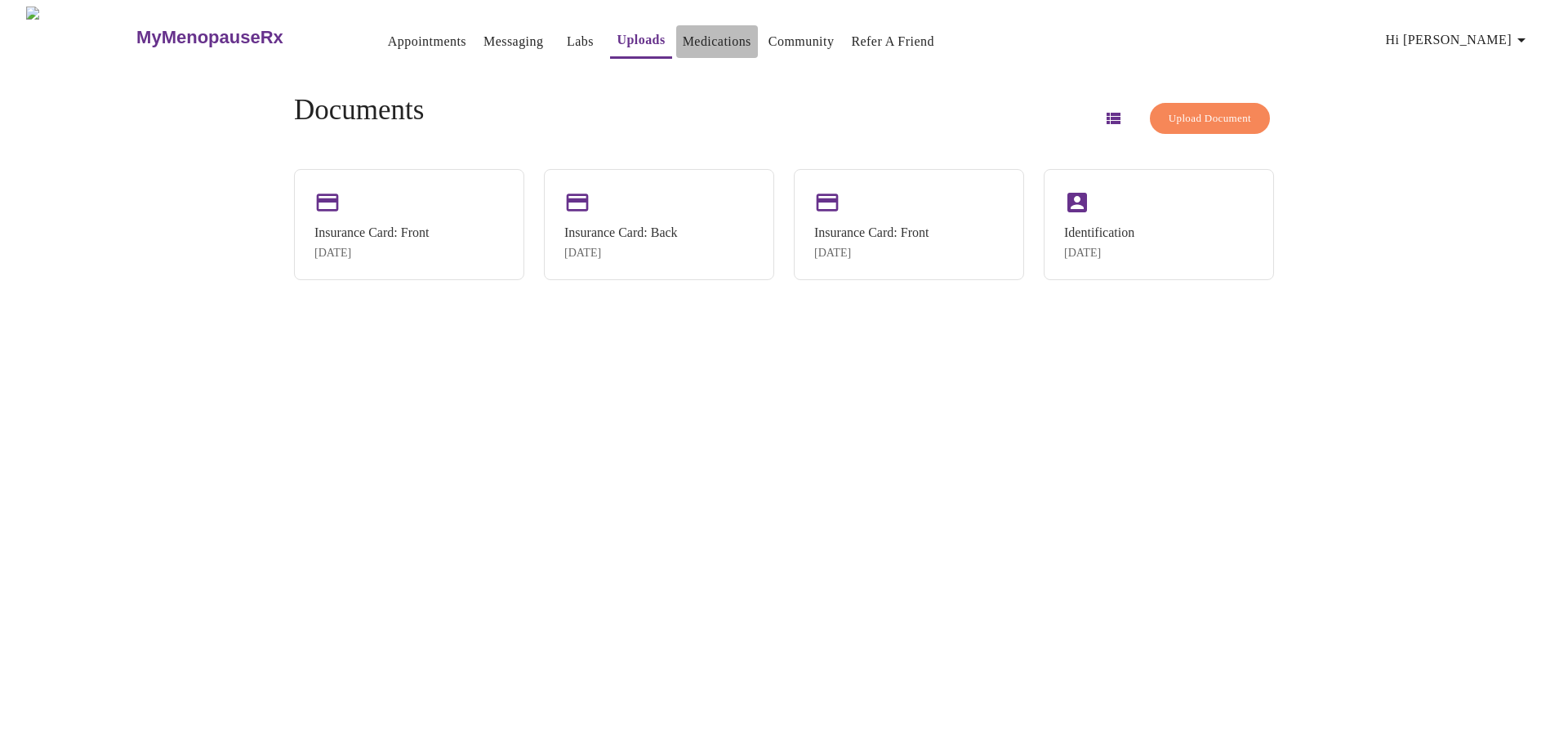
click at [683, 35] on link "Medications" at bounding box center [717, 41] width 68 height 23
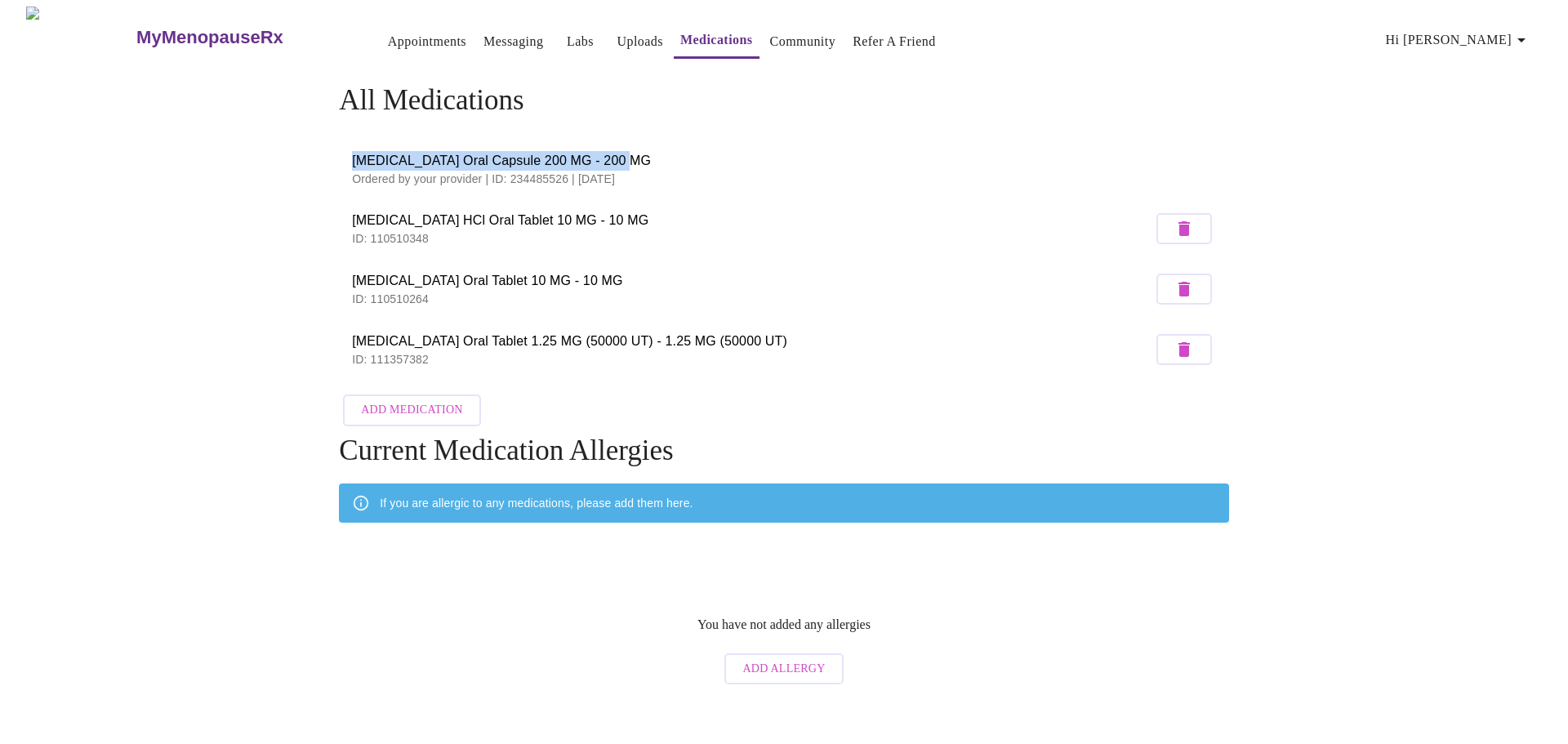
drag, startPoint x: 608, startPoint y: 150, endPoint x: 353, endPoint y: 153, distance: 255.0
click at [353, 153] on span "Progesterone Oral Capsule 200 MG - 200 MG" at bounding box center [784, 161] width 864 height 20
copy span "Progesterone Oral Capsule 200 MG - 200 MG"
drag, startPoint x: 641, startPoint y: 274, endPoint x: 354, endPoint y: 275, distance: 287.0
click at [354, 275] on span "Rosuvastatin Calcium Oral Tablet 10 MG - 10 MG" at bounding box center [752, 280] width 801 height 20
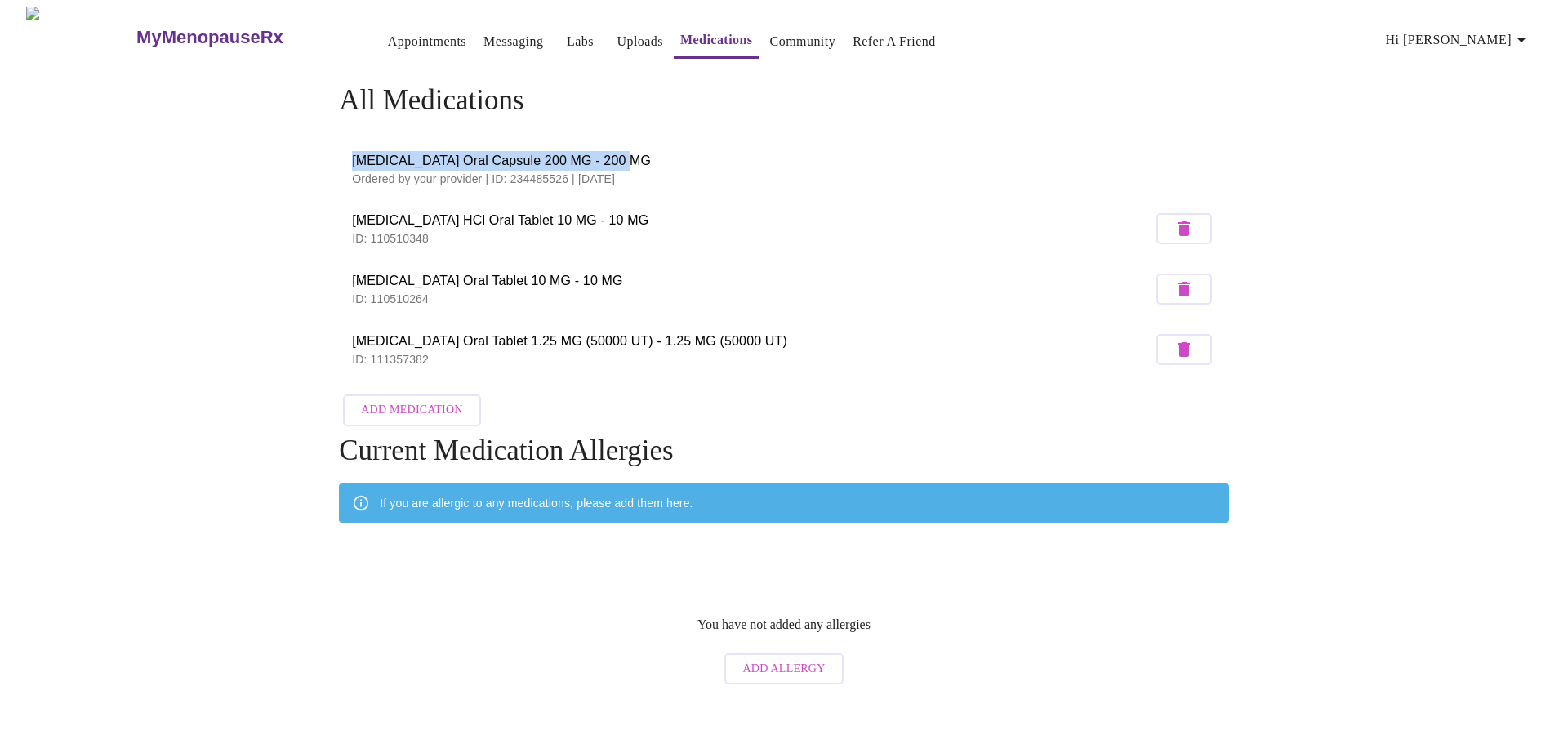
copy span "Rosuvastatin Calcium Oral Tablet 10 MG - 10 MG"
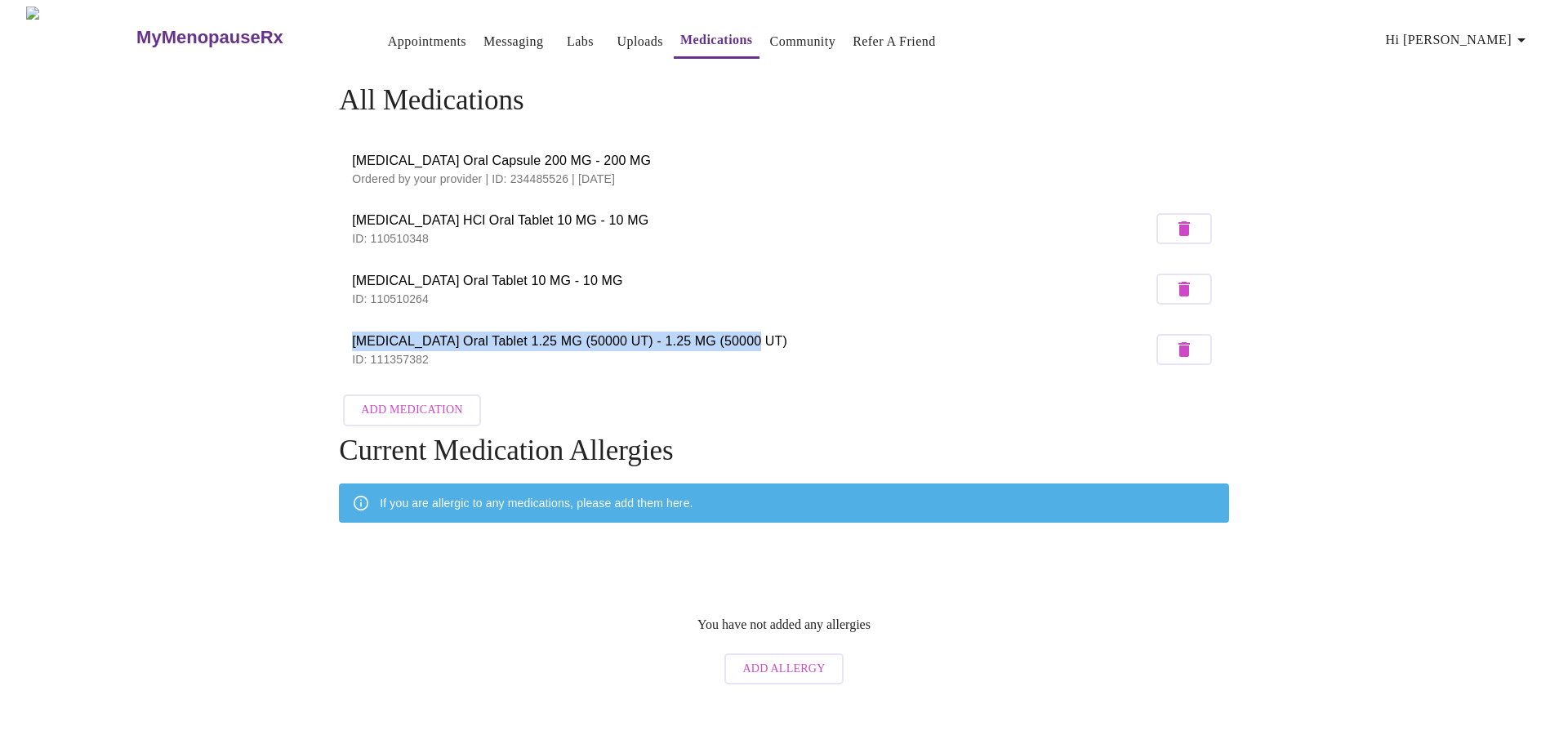
drag, startPoint x: 741, startPoint y: 334, endPoint x: 361, endPoint y: 340, distance: 380.0
click at [355, 338] on span "Vitamin D3 Oral Tablet 1.25 MG (50000 UT) - 1.25 MG (50000 UT)" at bounding box center [752, 341] width 801 height 20
copy span "Vitamin D3 Oral Tablet 1.25 MG (50000 UT) - 1.25 MG (50000 UT)"
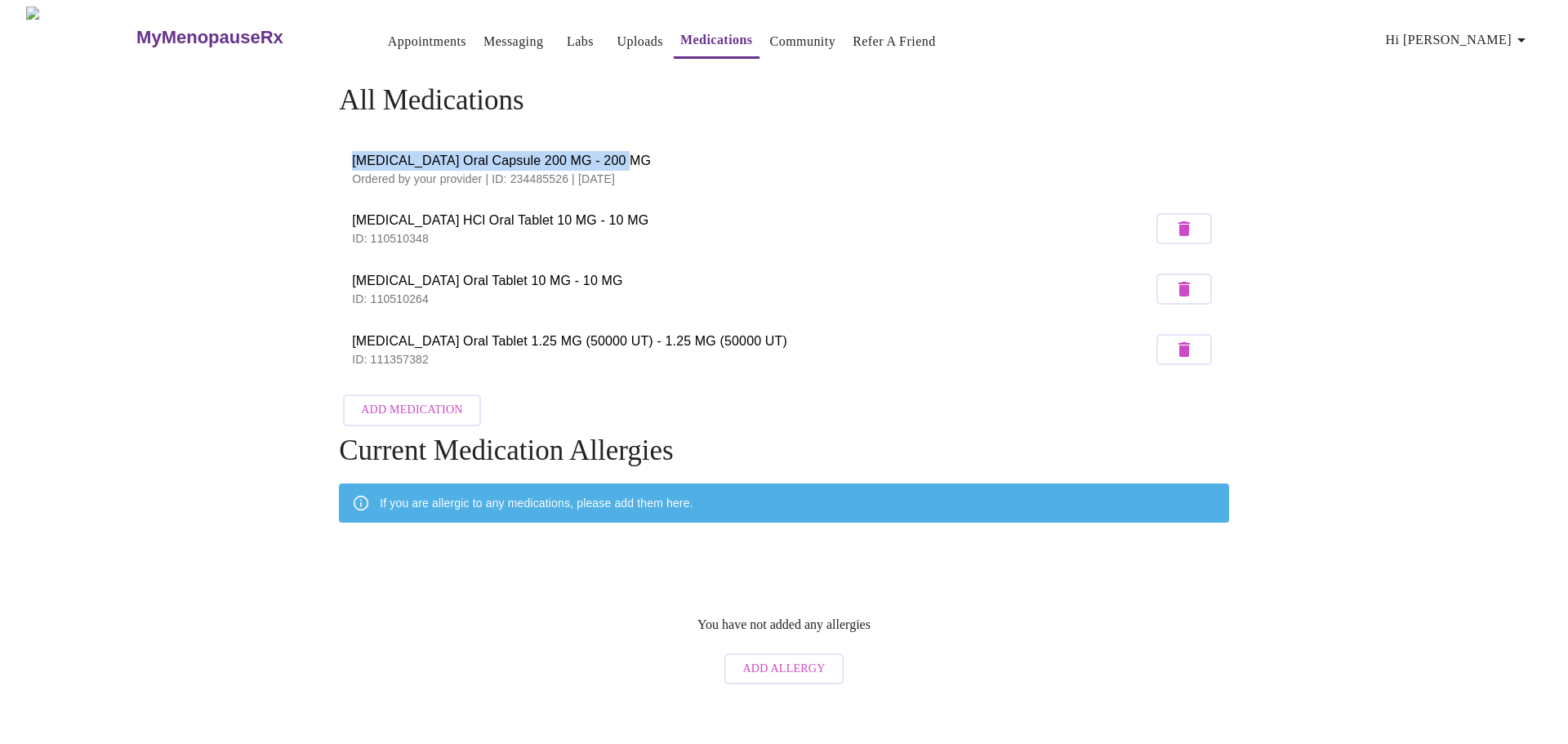
drag, startPoint x: 617, startPoint y: 152, endPoint x: 383, endPoint y: 156, distance: 234.0
click at [353, 156] on span "Progesterone Oral Capsule 200 MG - 200 MG" at bounding box center [784, 161] width 864 height 20
copy span "Progesterone Oral Capsule 200 MG - 200 MG"
drag, startPoint x: 632, startPoint y: 277, endPoint x: 345, endPoint y: 281, distance: 287.0
click at [345, 281] on li "Rosuvastatin Calcium Oral Tablet 10 MG - 10 MG ID: 110510264" at bounding box center [784, 289] width 890 height 61
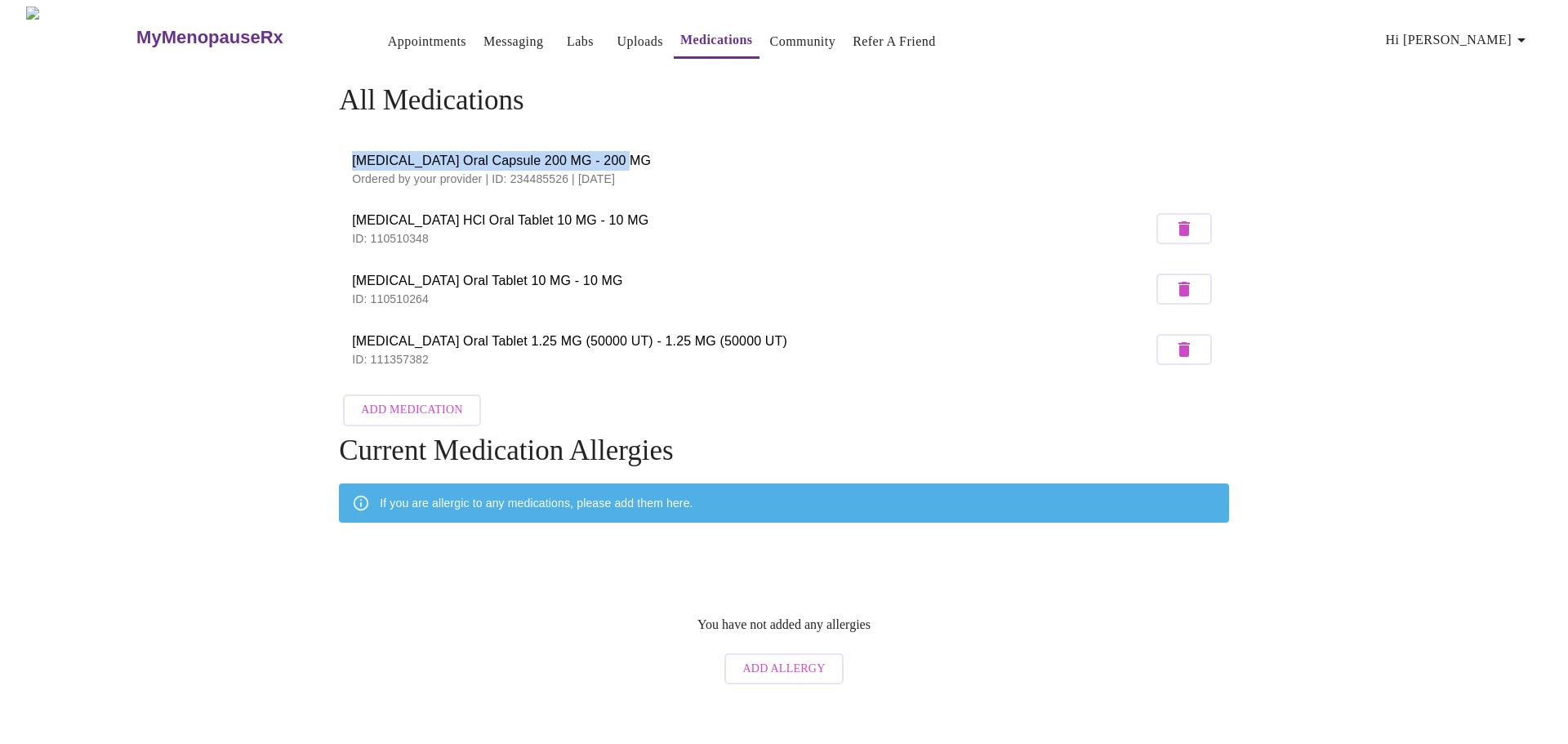
copy span "Rosuvastatin Calcium Oral Tablet 10 MG - 10 MG"
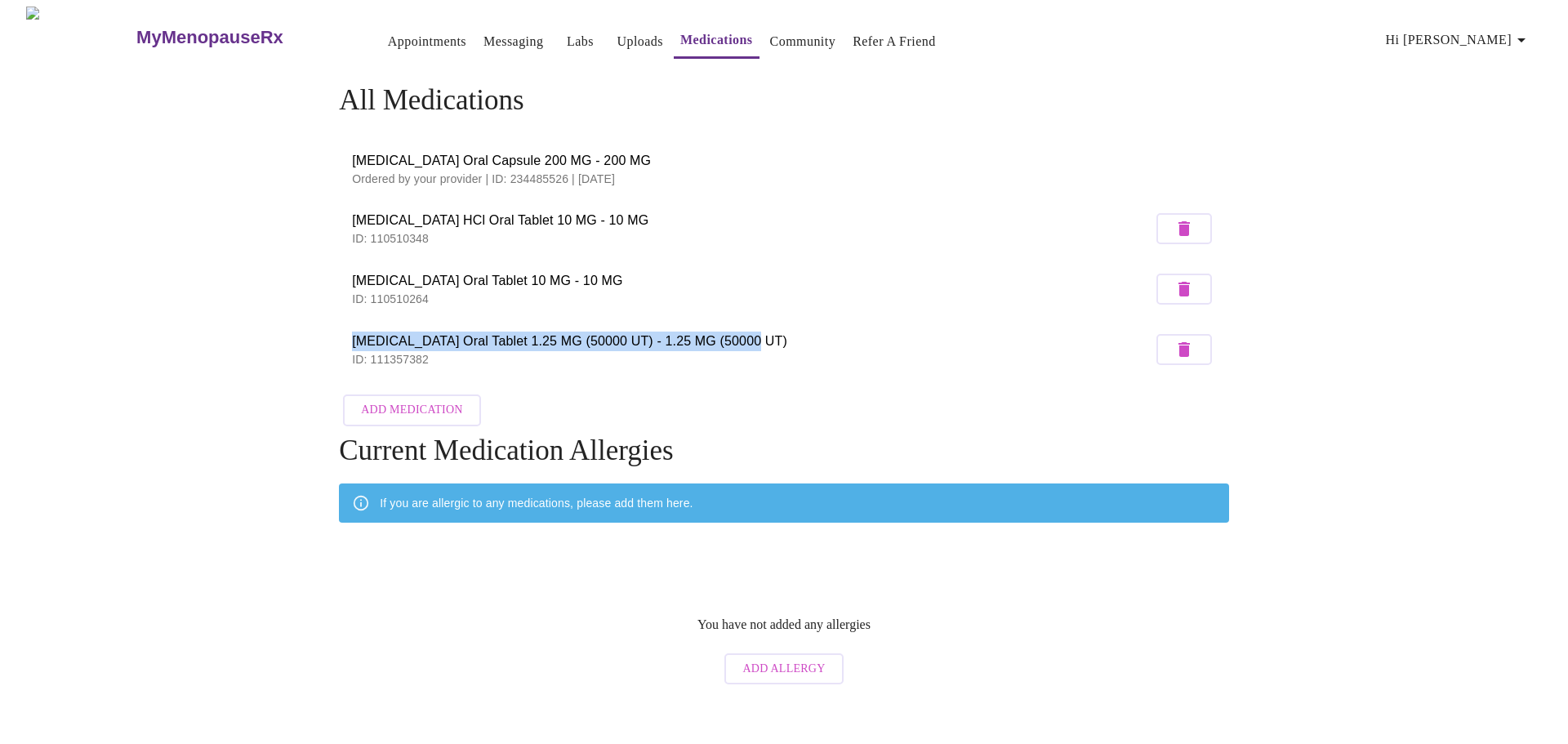
drag, startPoint x: 740, startPoint y: 337, endPoint x: 349, endPoint y: 343, distance: 391.0
click at [347, 343] on li "Vitamin D3 Oral Tablet 1.25 MG (50000 UT) - 1.25 MG (50000 UT) ID: 111357382" at bounding box center [784, 349] width 890 height 61
copy span "Vitamin D3 Oral Tablet 1.25 MG (50000 UT) - 1.25 MG (50000 UT)"
